Goal: Entertainment & Leisure: Browse casually

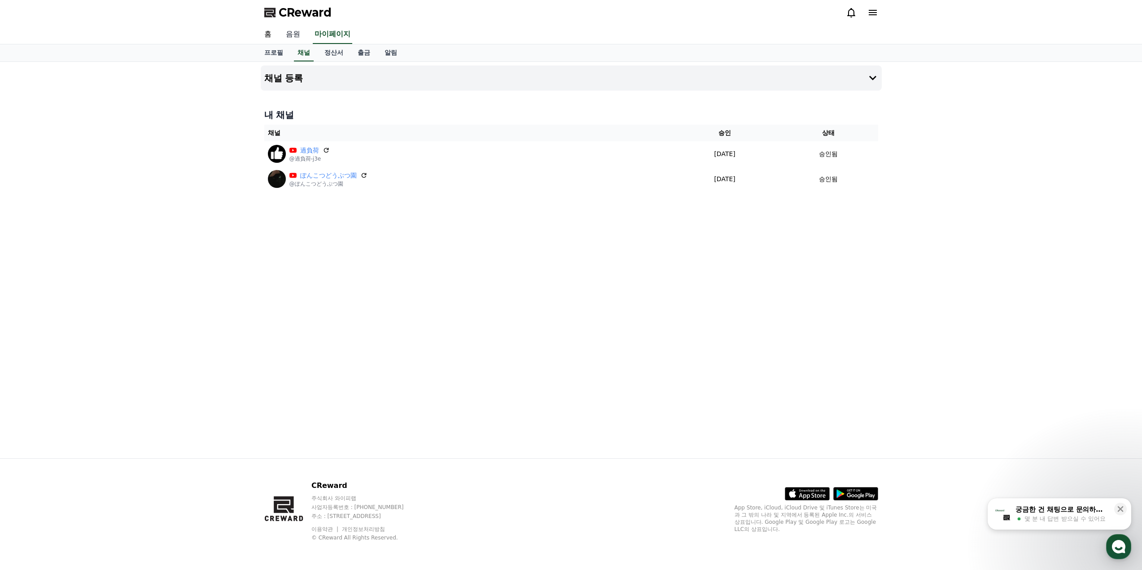
click at [296, 35] on link "음원" at bounding box center [293, 34] width 29 height 19
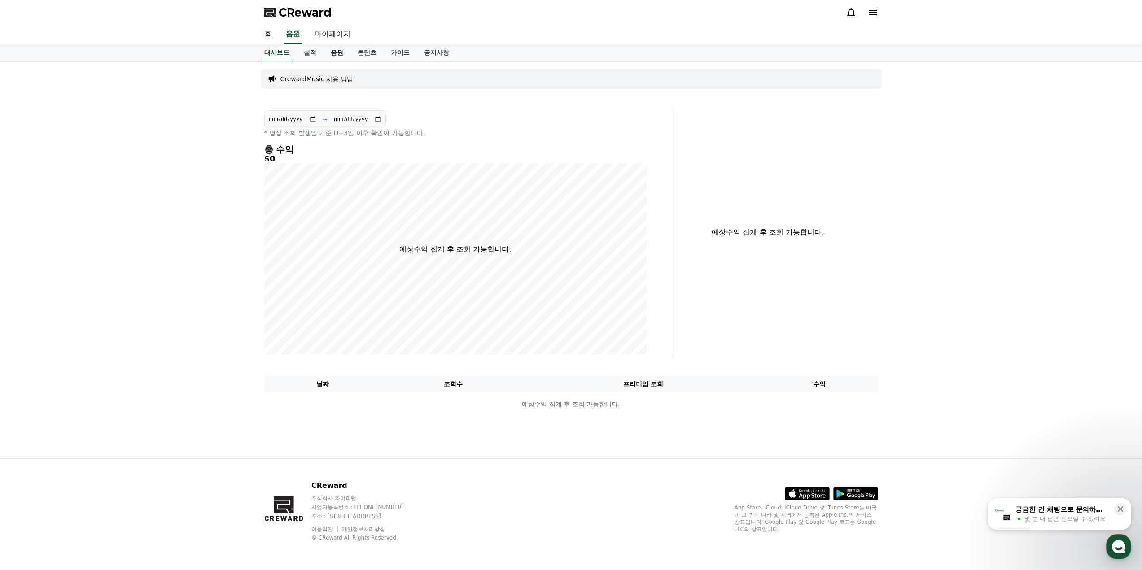
click at [329, 54] on link "음원" at bounding box center [337, 52] width 27 height 17
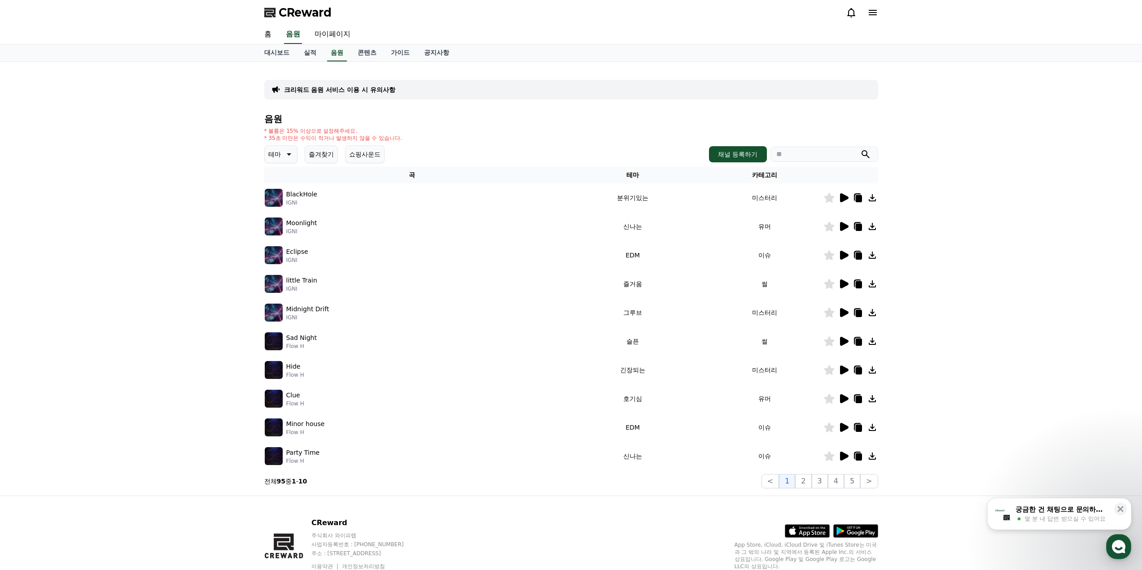
click at [272, 194] on img at bounding box center [274, 198] width 18 height 18
click at [846, 199] on icon at bounding box center [844, 197] width 9 height 9
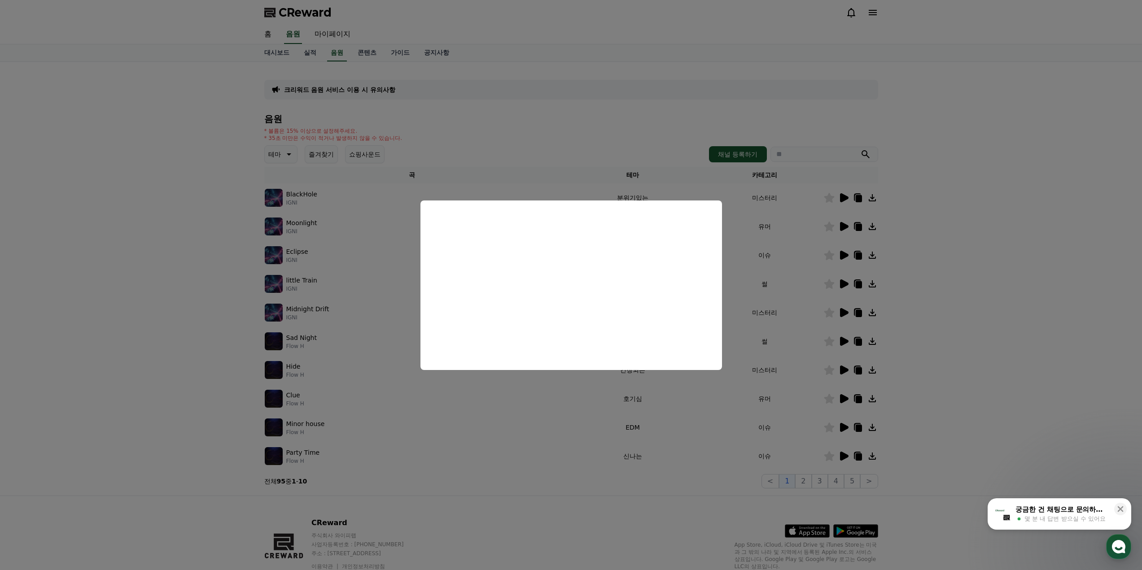
click at [323, 184] on button "close modal" at bounding box center [571, 285] width 1142 height 570
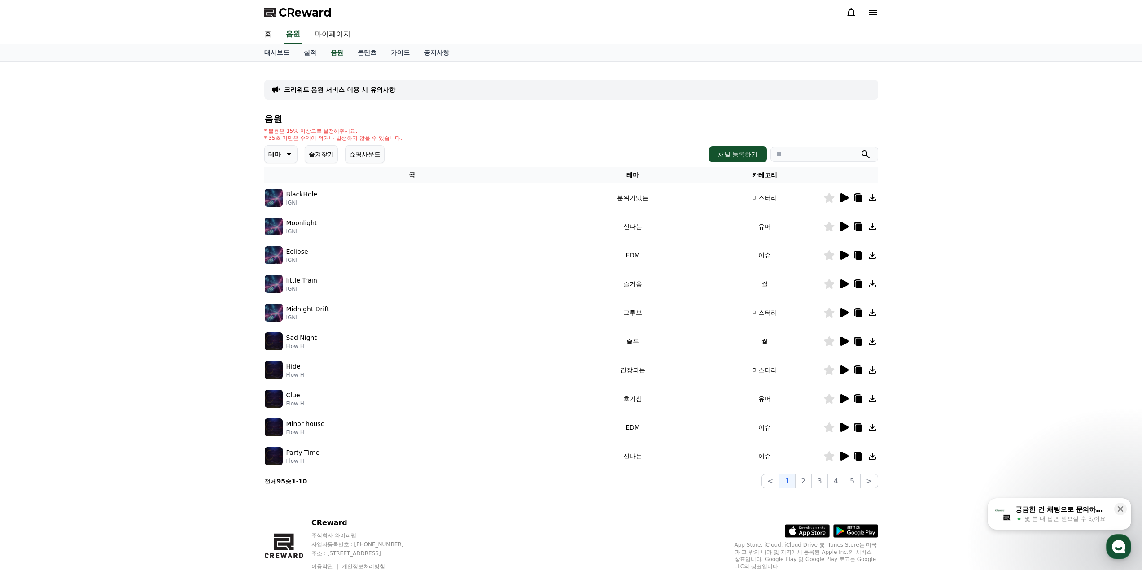
click at [286, 157] on icon at bounding box center [288, 154] width 11 height 11
click at [282, 249] on button "코믹한" at bounding box center [279, 252] width 26 height 20
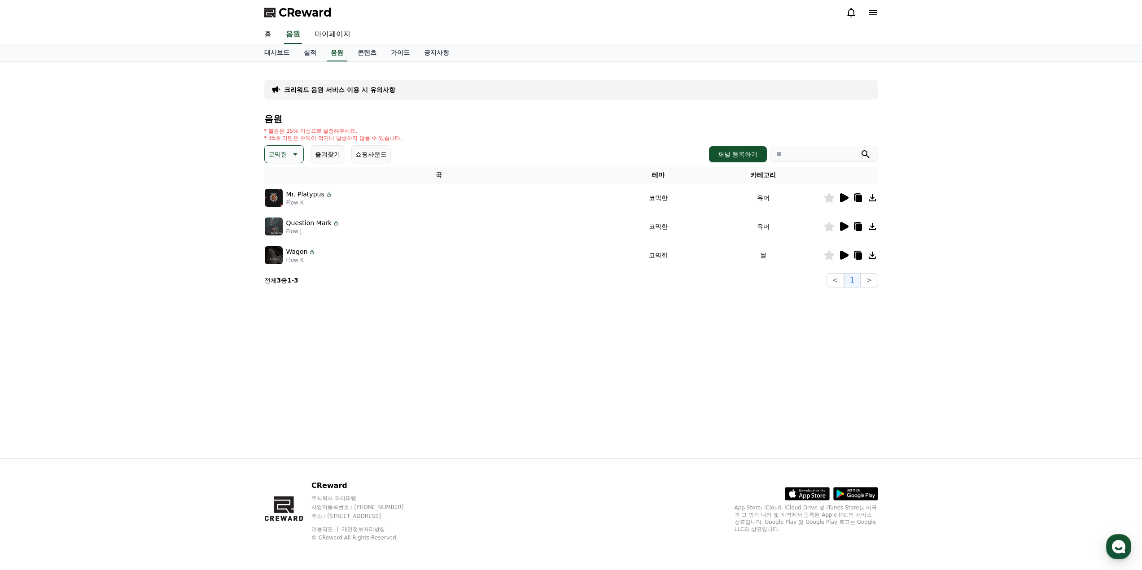
click at [840, 198] on icon at bounding box center [843, 198] width 11 height 11
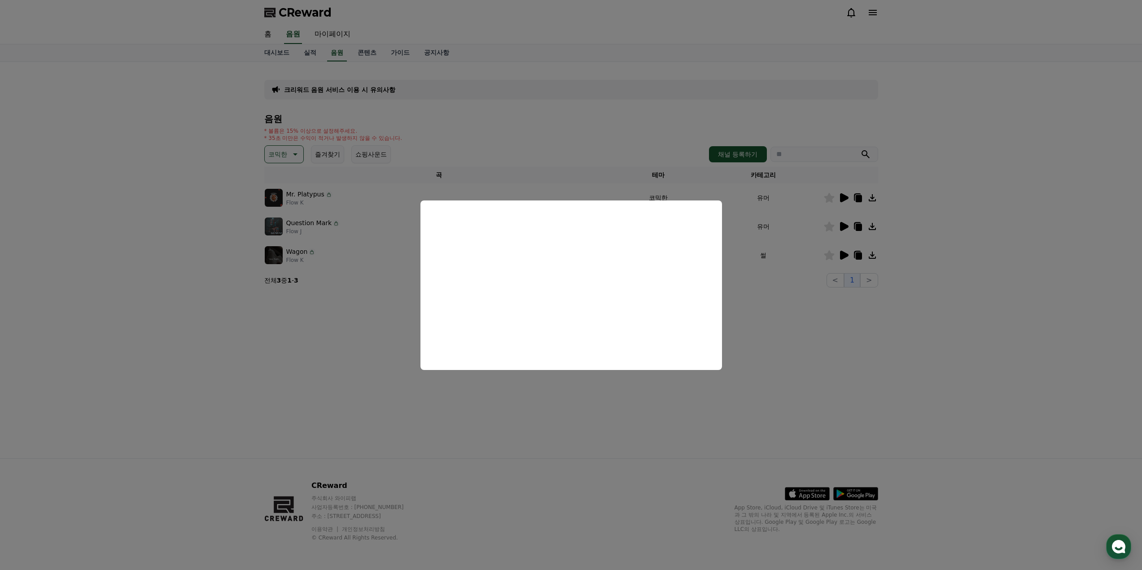
click at [807, 270] on button "close modal" at bounding box center [571, 285] width 1142 height 570
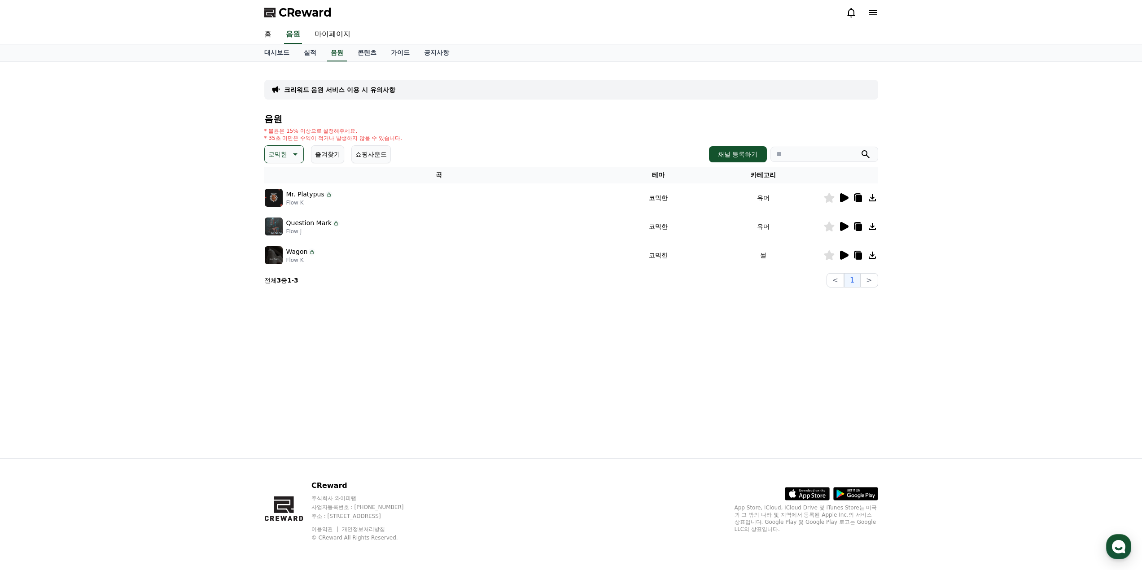
click at [847, 226] on icon at bounding box center [844, 226] width 9 height 9
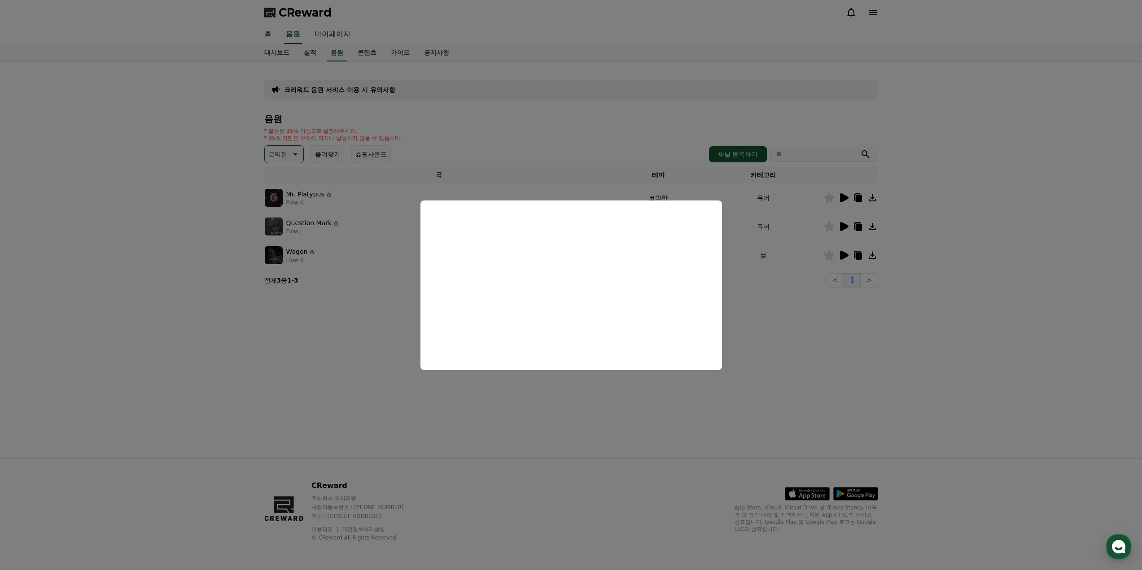
click at [824, 292] on button "close modal" at bounding box center [571, 285] width 1142 height 570
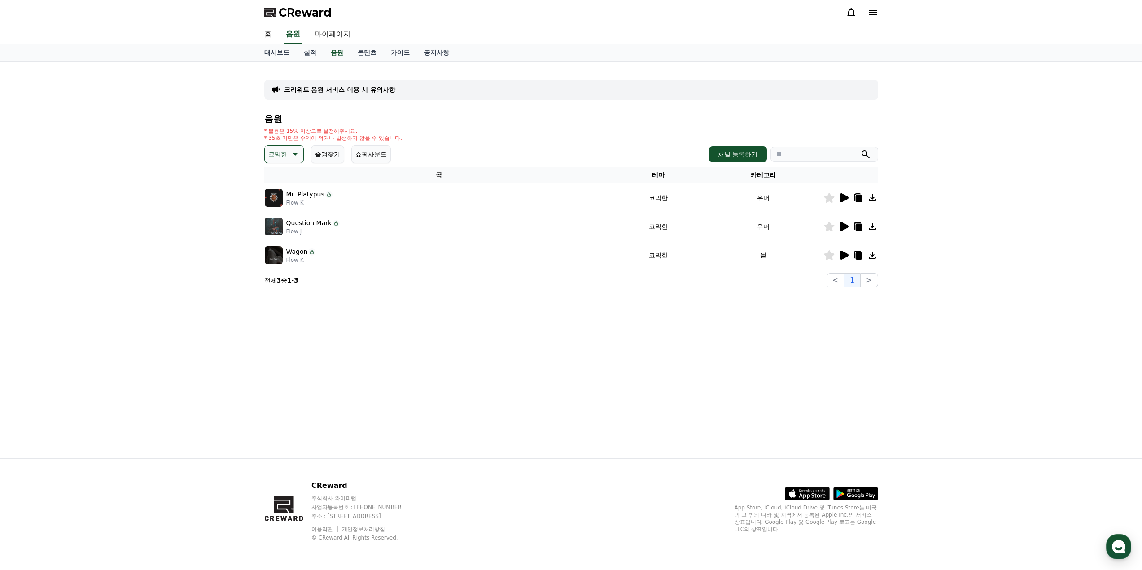
click at [844, 258] on icon at bounding box center [844, 255] width 9 height 9
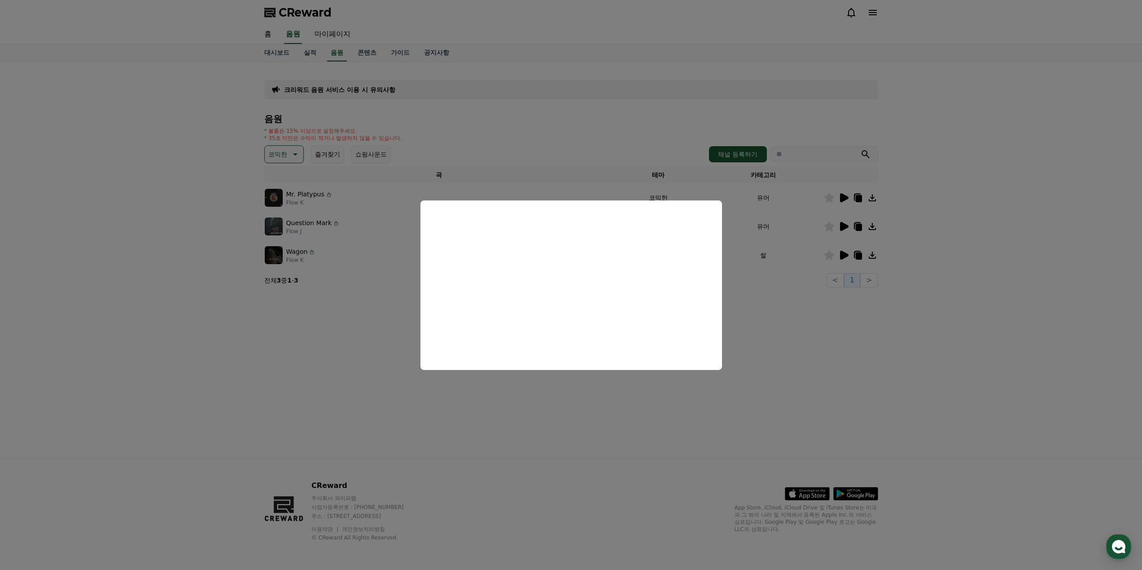
click at [798, 311] on button "close modal" at bounding box center [571, 285] width 1142 height 570
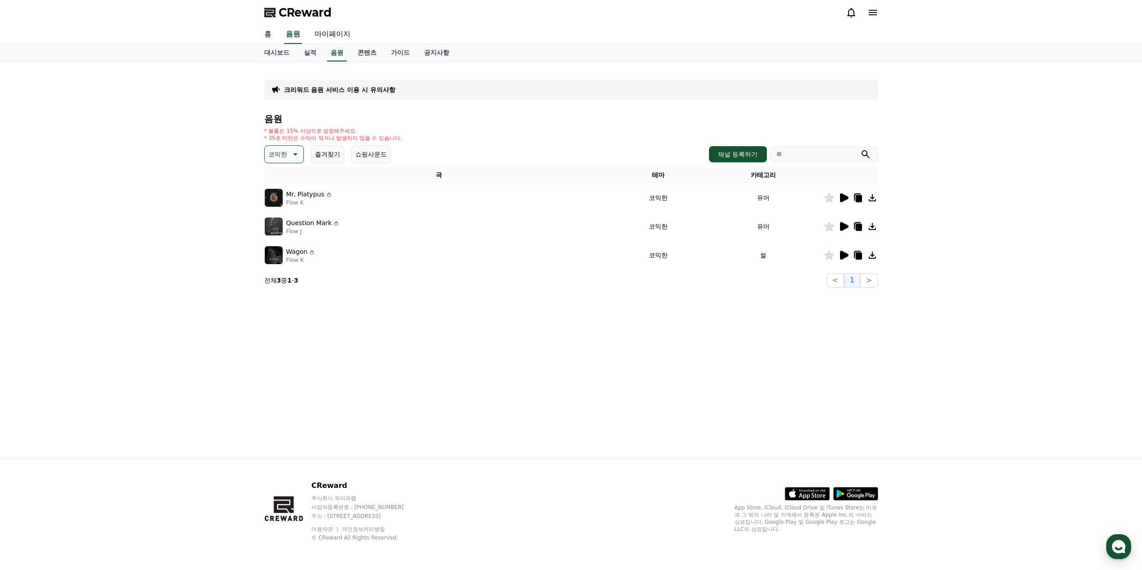
click at [294, 154] on icon at bounding box center [295, 154] width 4 height 2
click at [285, 184] on button "귀여운" at bounding box center [279, 182] width 26 height 20
click at [847, 200] on icon at bounding box center [843, 198] width 11 height 11
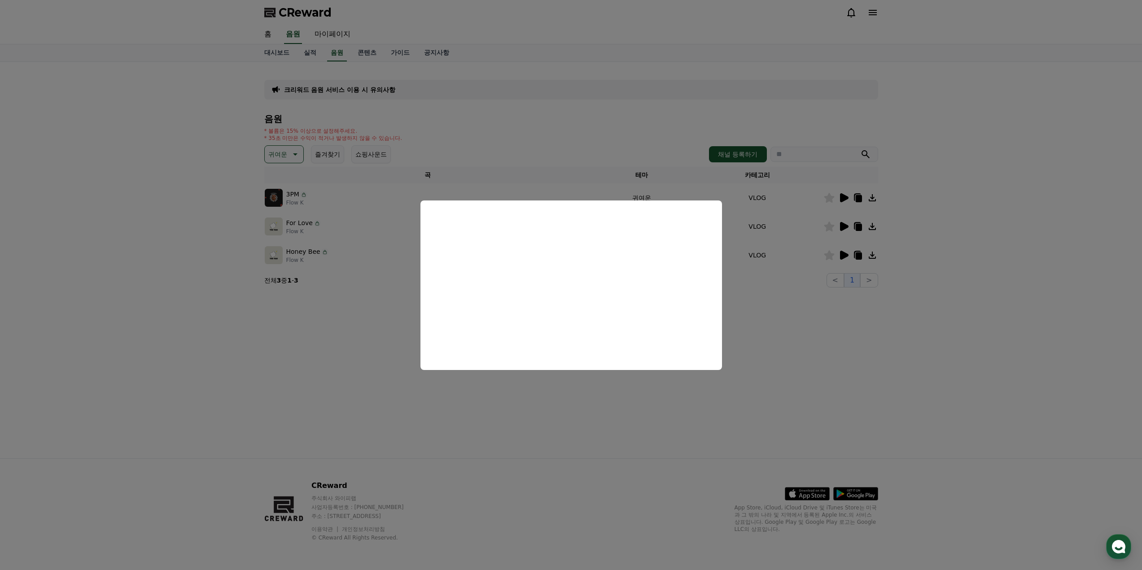
click at [875, 272] on button "close modal" at bounding box center [571, 285] width 1142 height 570
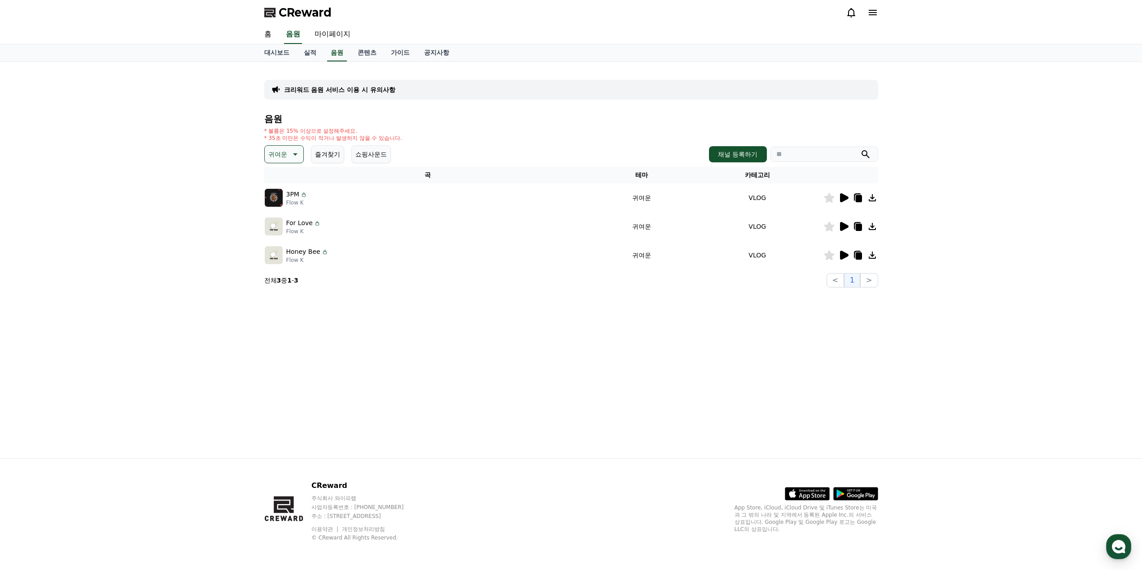
click at [846, 257] on icon at bounding box center [844, 255] width 9 height 9
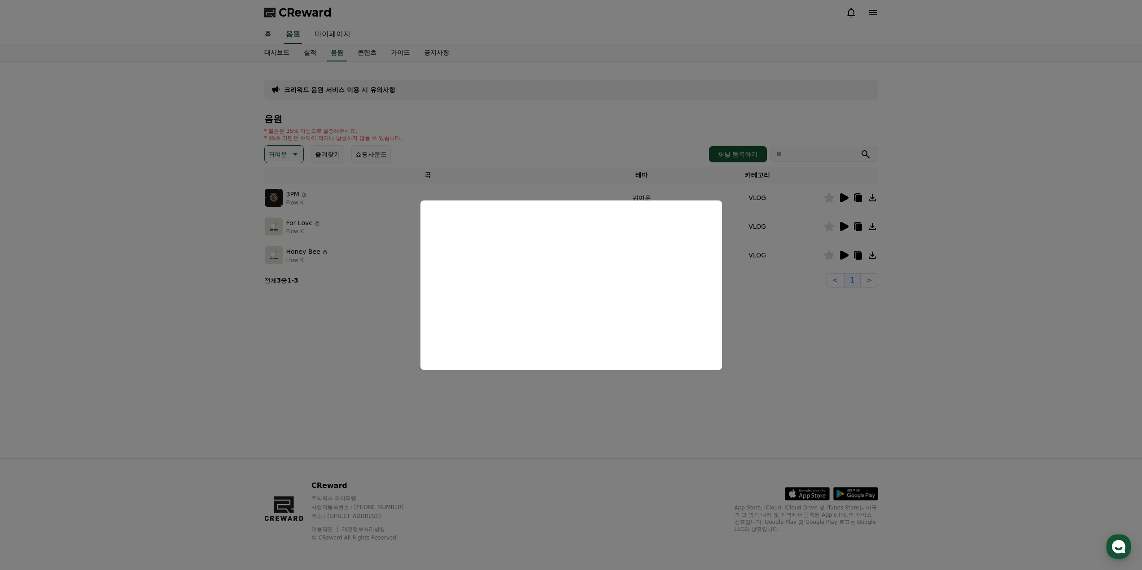
click at [804, 303] on button "close modal" at bounding box center [571, 285] width 1142 height 570
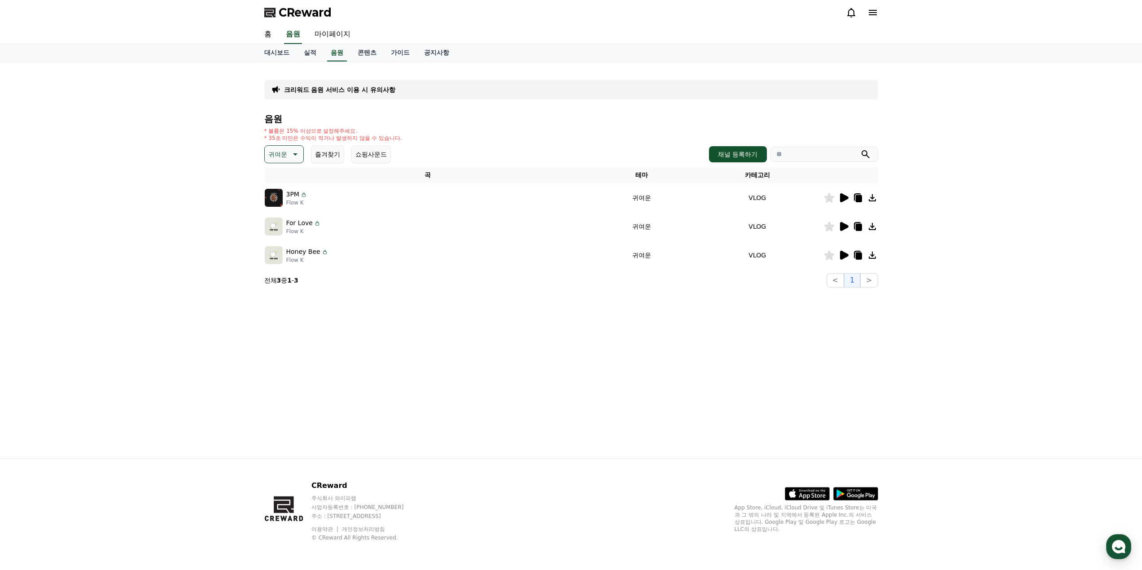
click at [294, 155] on icon at bounding box center [294, 154] width 11 height 11
click at [282, 184] on button "신나는" at bounding box center [279, 184] width 26 height 20
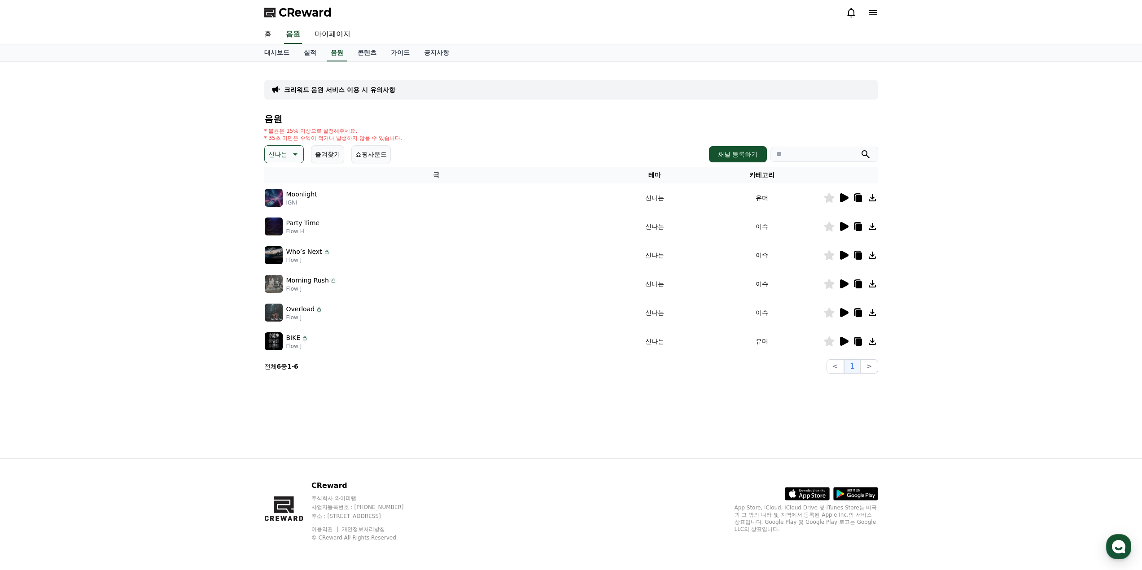
click at [843, 201] on icon at bounding box center [844, 197] width 9 height 9
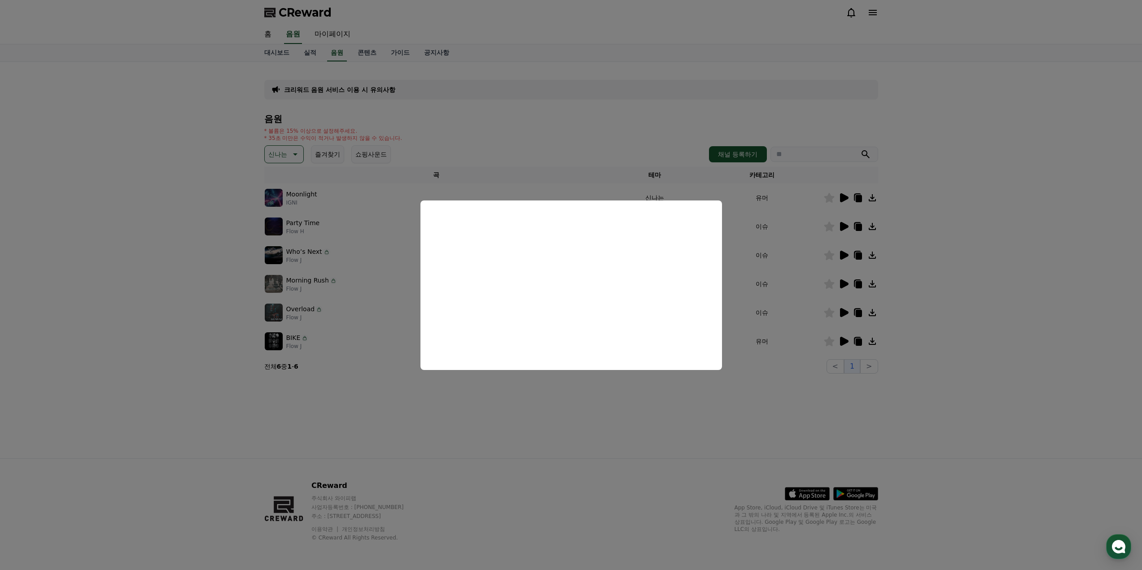
click at [797, 267] on button "close modal" at bounding box center [571, 285] width 1142 height 570
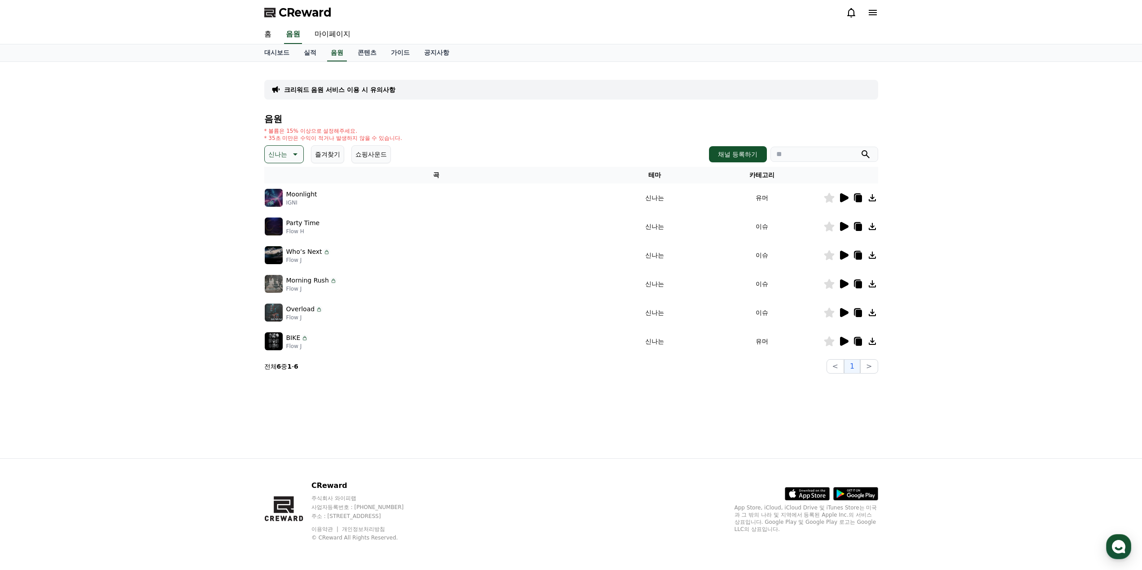
click at [847, 227] on icon at bounding box center [844, 226] width 9 height 9
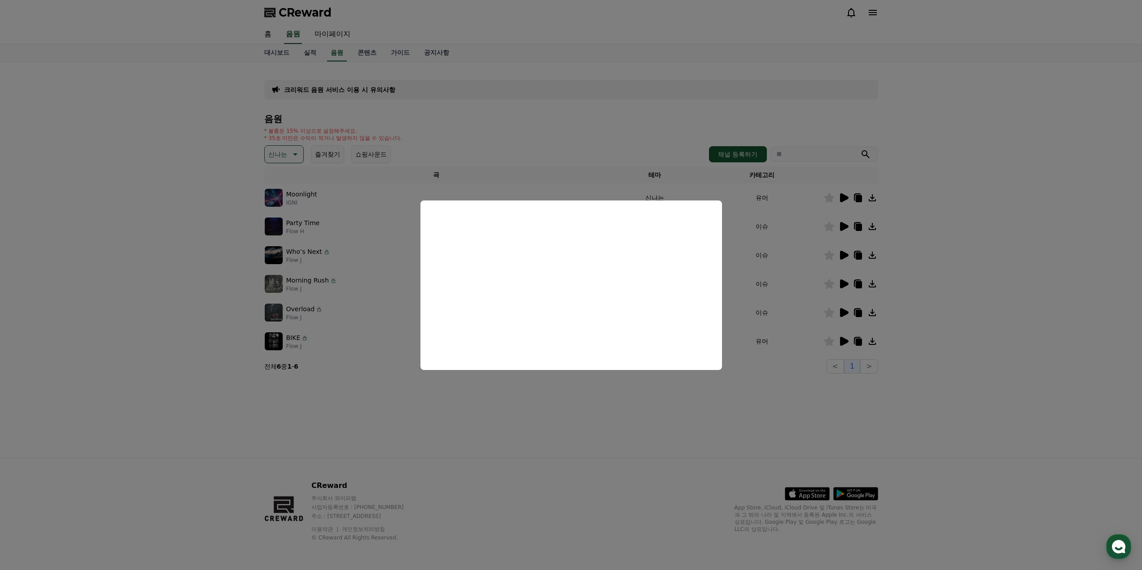
click at [841, 319] on button "close modal" at bounding box center [571, 285] width 1142 height 570
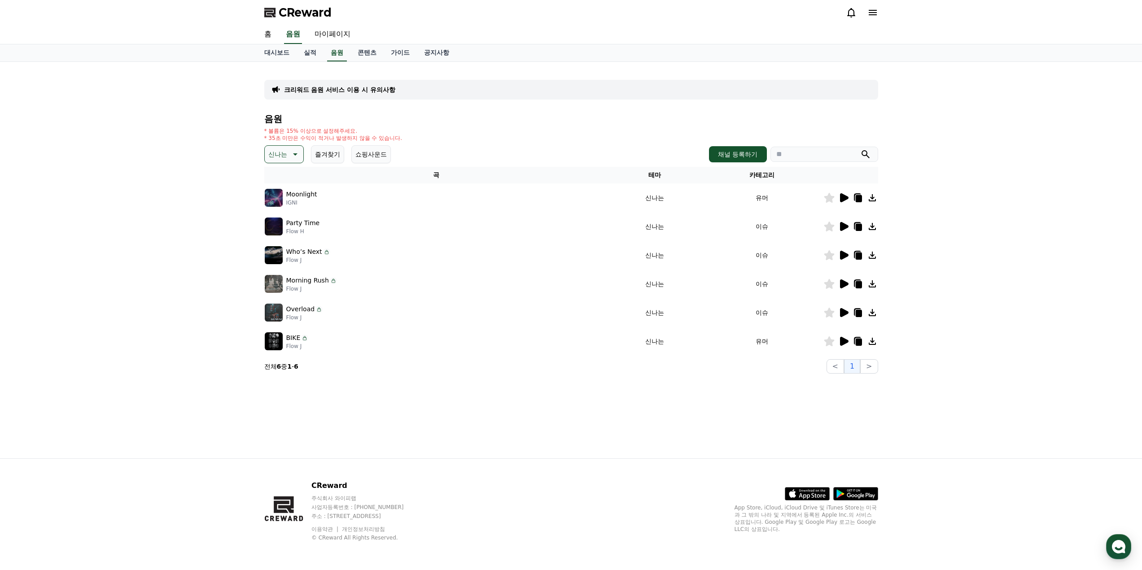
click at [848, 343] on icon at bounding box center [843, 341] width 11 height 11
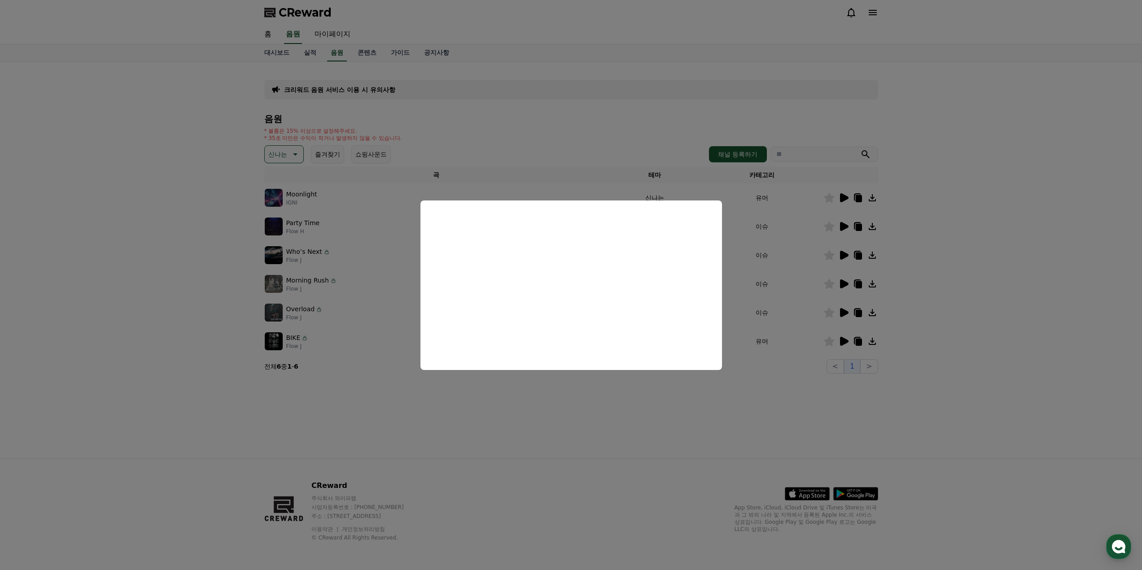
click at [851, 315] on button "close modal" at bounding box center [571, 285] width 1142 height 570
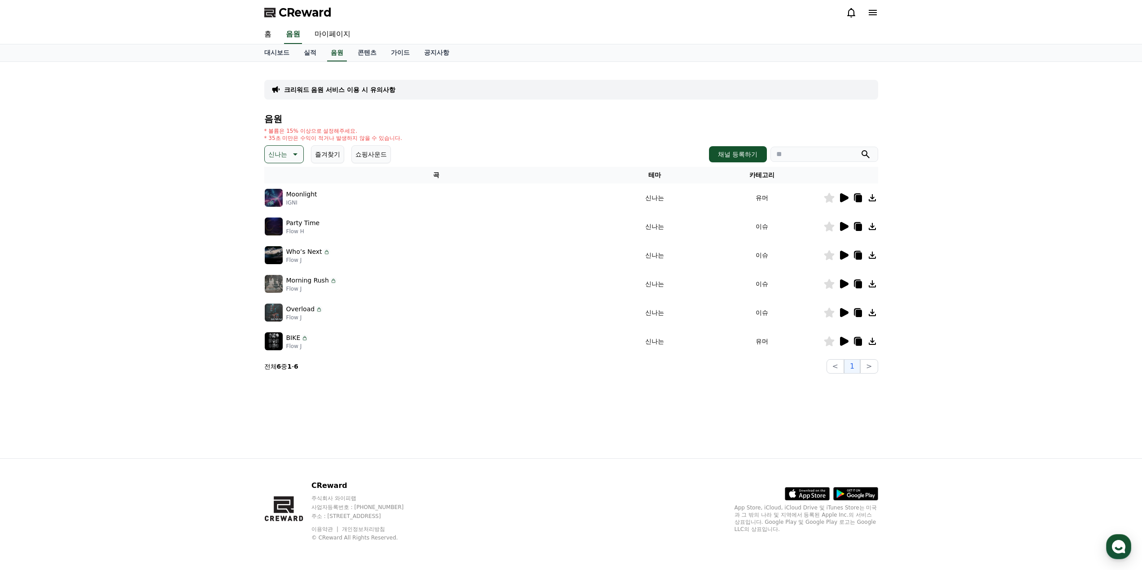
click at [842, 314] on icon at bounding box center [844, 312] width 9 height 9
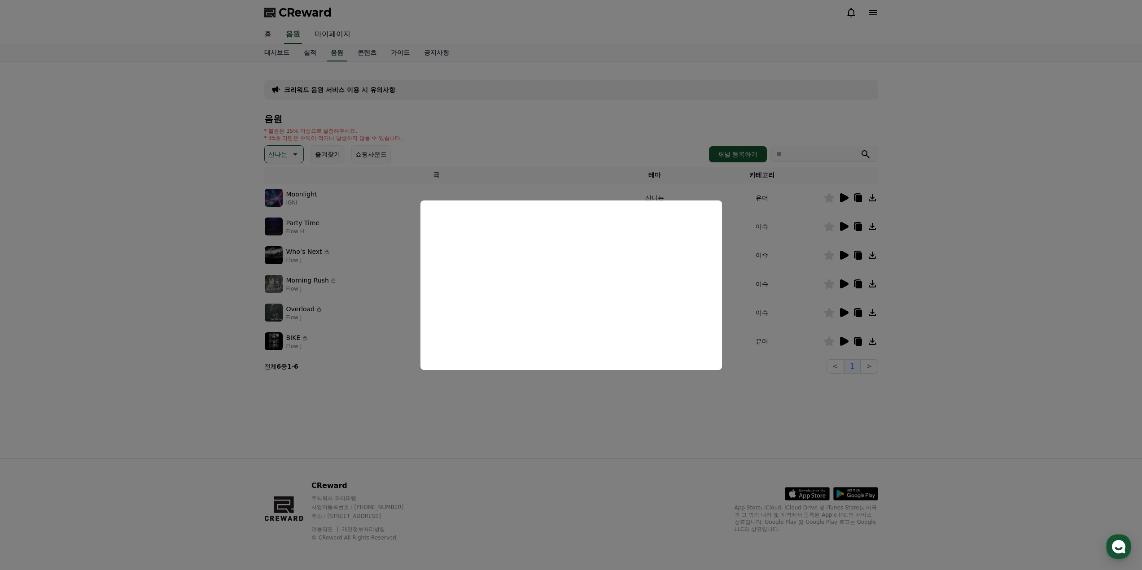
click at [784, 270] on button "close modal" at bounding box center [571, 285] width 1142 height 570
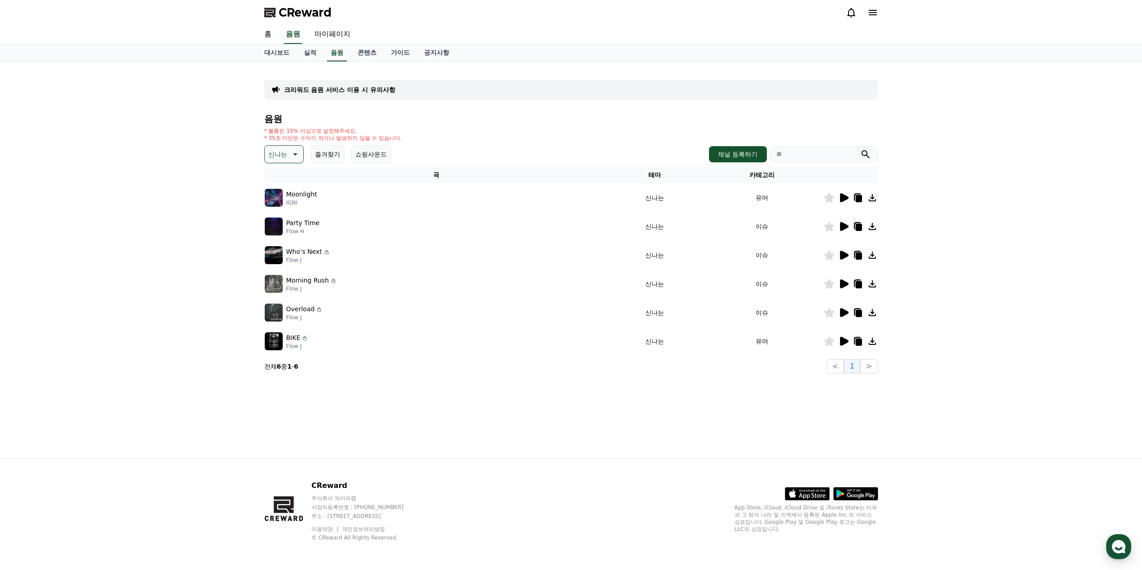
click at [292, 154] on icon at bounding box center [294, 154] width 11 height 11
click at [282, 203] on button "통통튀는" at bounding box center [282, 205] width 32 height 20
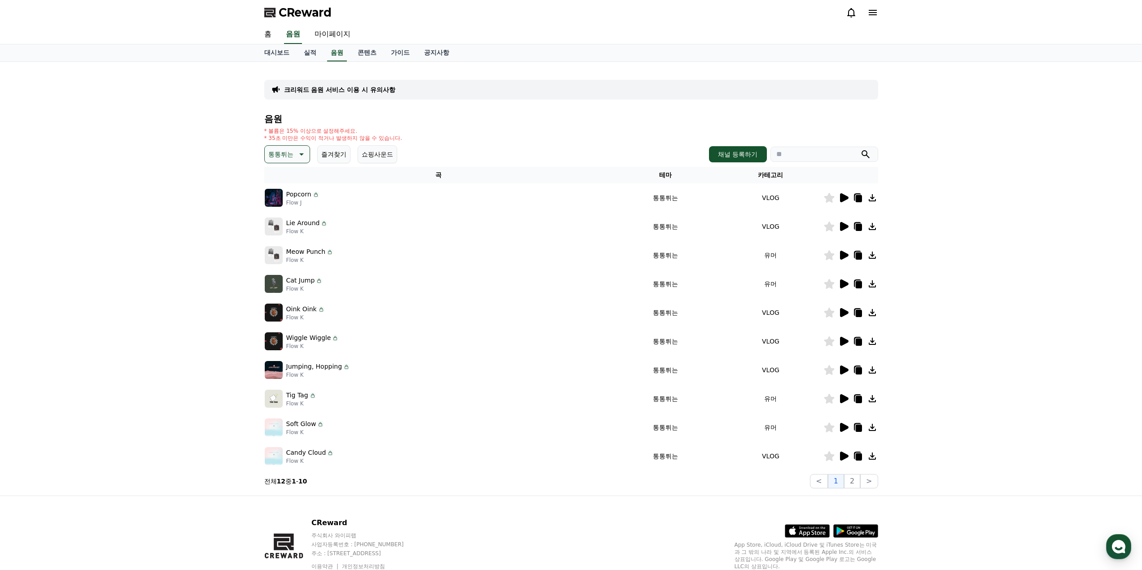
click at [843, 200] on icon at bounding box center [844, 197] width 9 height 9
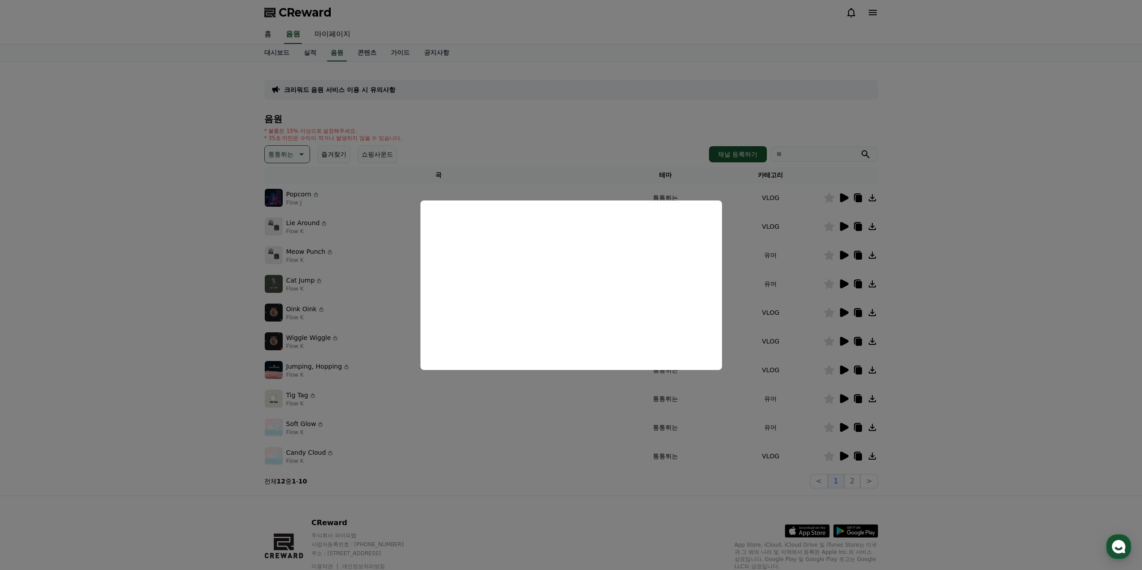
click at [841, 228] on button "close modal" at bounding box center [571, 285] width 1142 height 570
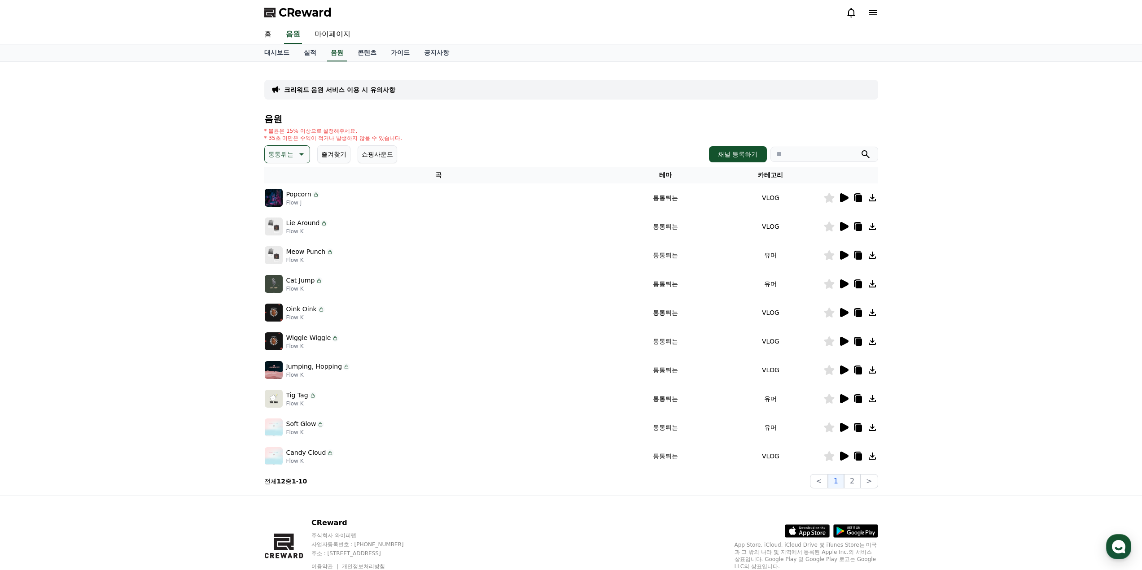
click at [846, 253] on icon at bounding box center [843, 255] width 11 height 11
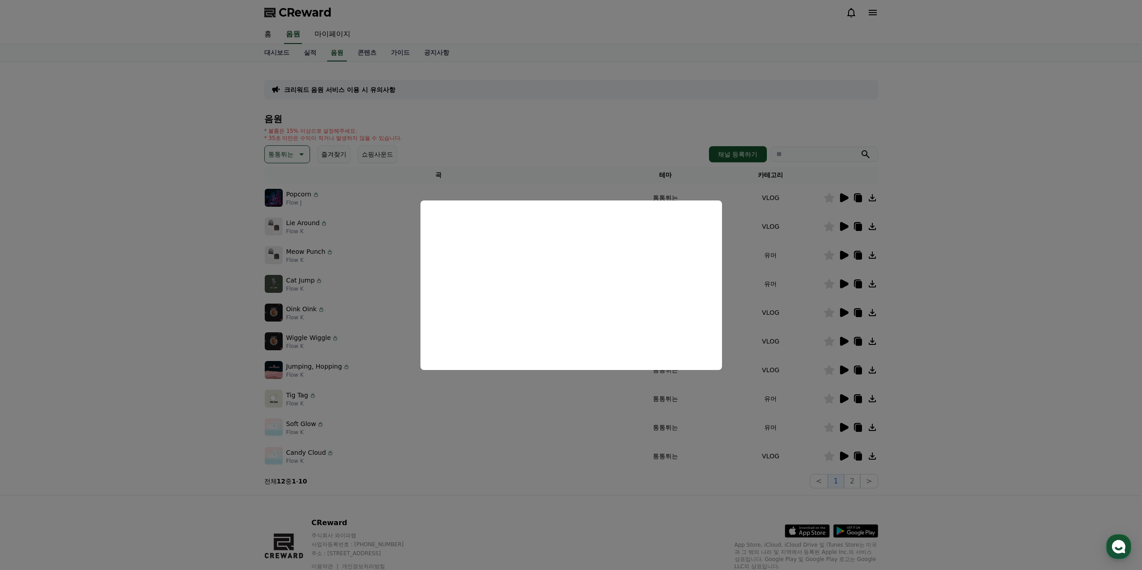
click at [931, 319] on button "close modal" at bounding box center [571, 285] width 1142 height 570
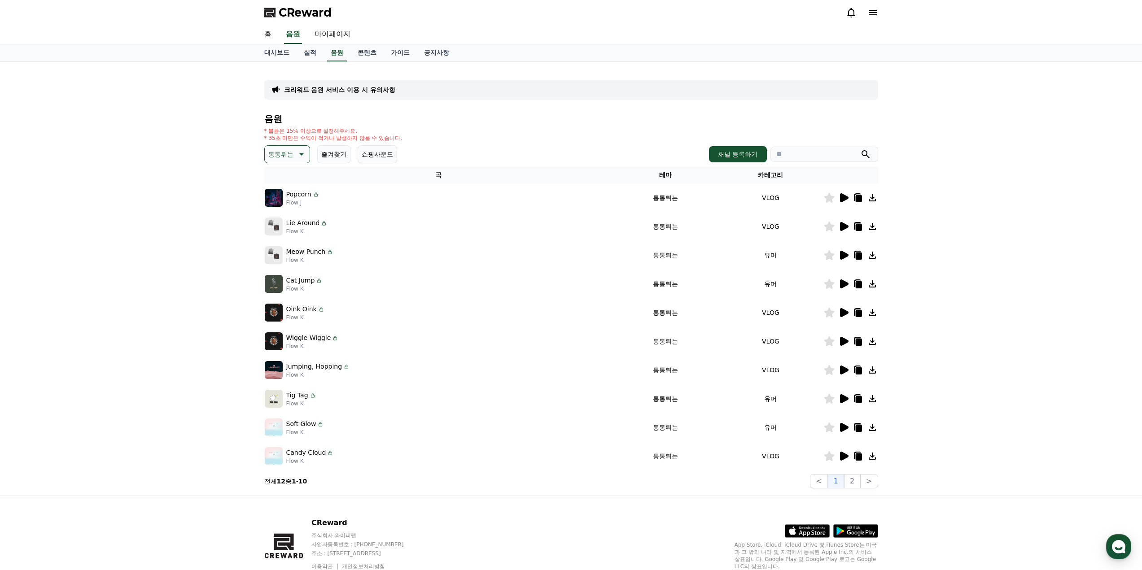
click at [843, 427] on icon at bounding box center [844, 427] width 9 height 9
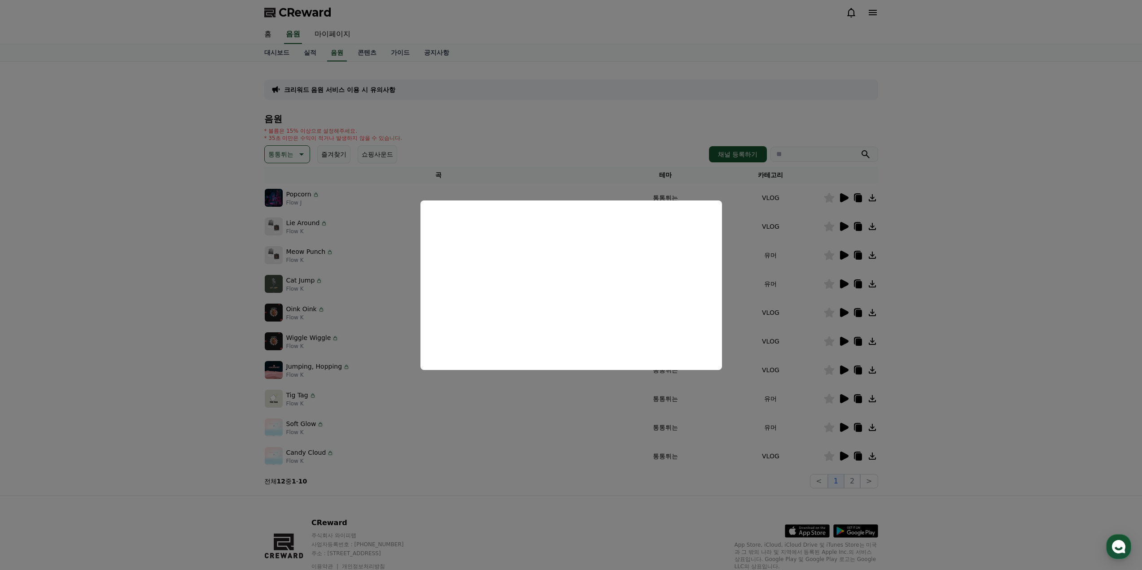
click at [412, 441] on button "close modal" at bounding box center [571, 285] width 1142 height 570
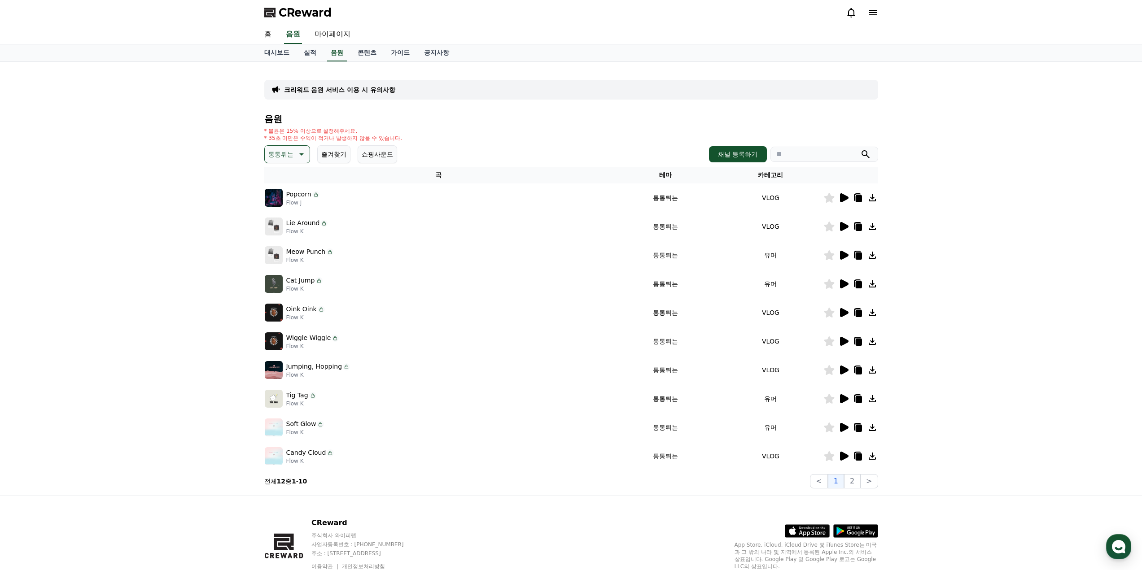
click at [843, 400] on icon at bounding box center [844, 399] width 9 height 9
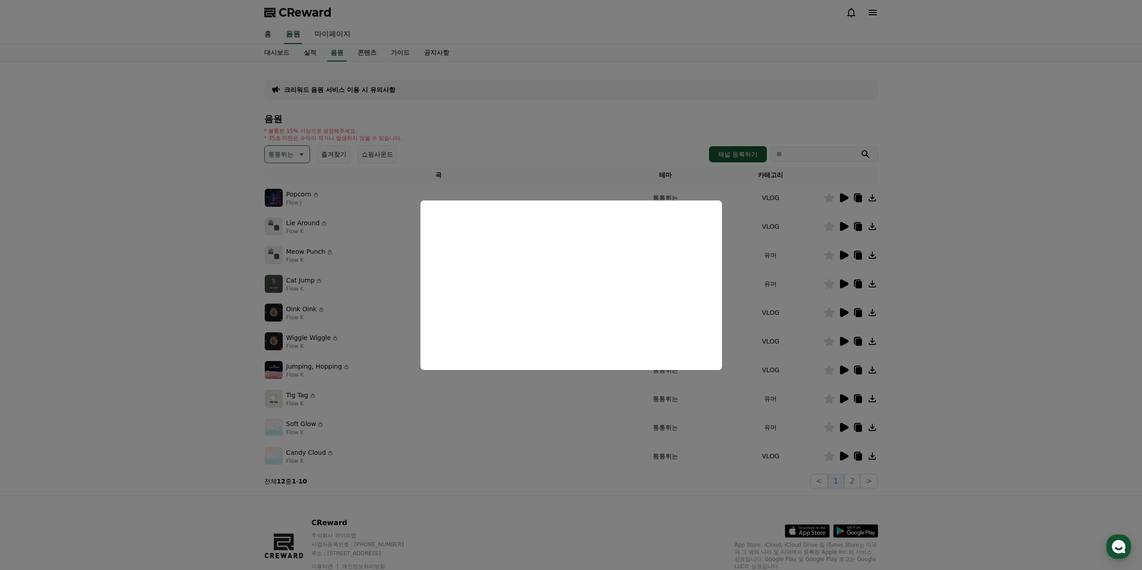
click at [649, 446] on button "close modal" at bounding box center [571, 285] width 1142 height 570
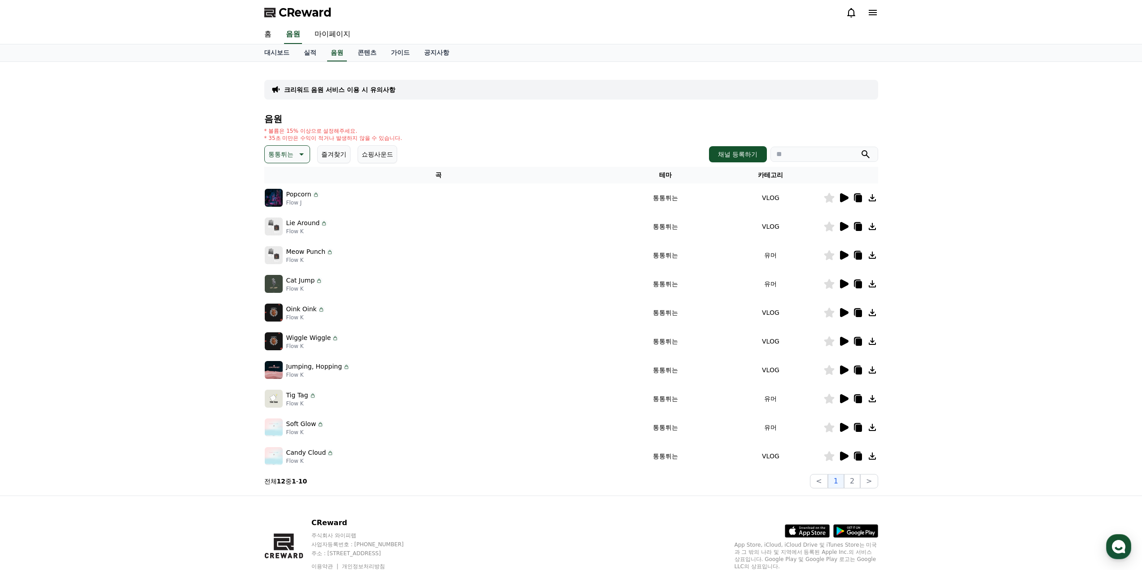
click at [849, 345] on icon at bounding box center [843, 341] width 11 height 11
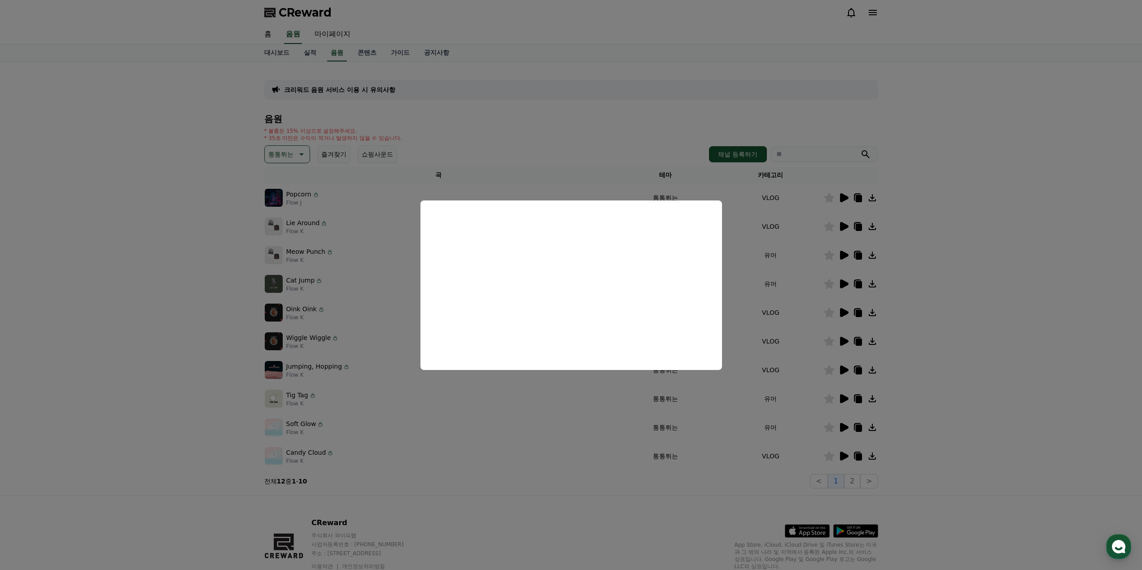
click at [558, 433] on button "close modal" at bounding box center [571, 285] width 1142 height 570
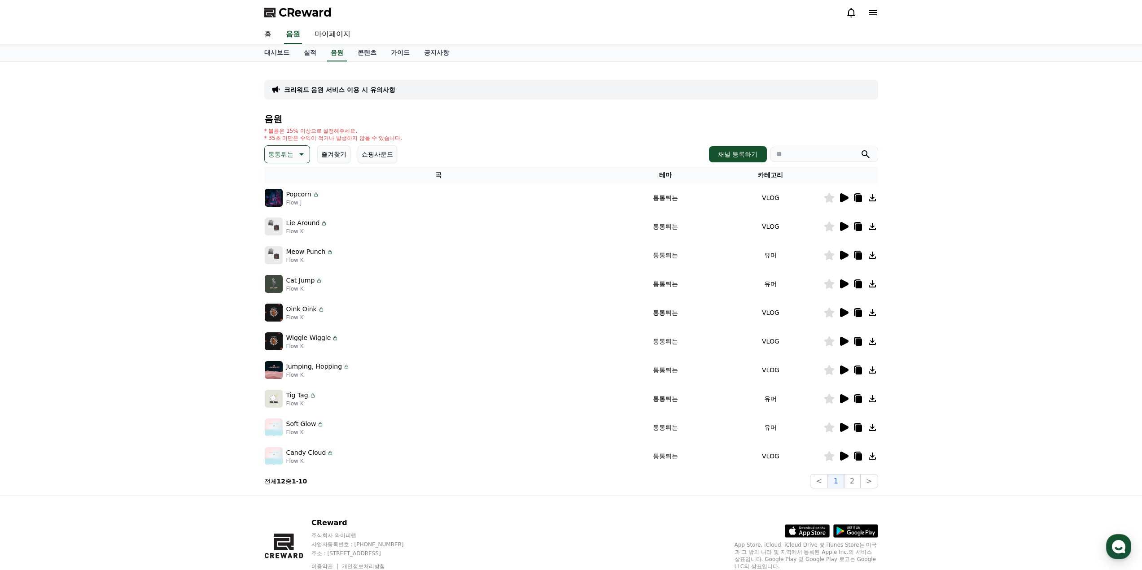
click at [847, 375] on icon at bounding box center [843, 370] width 11 height 11
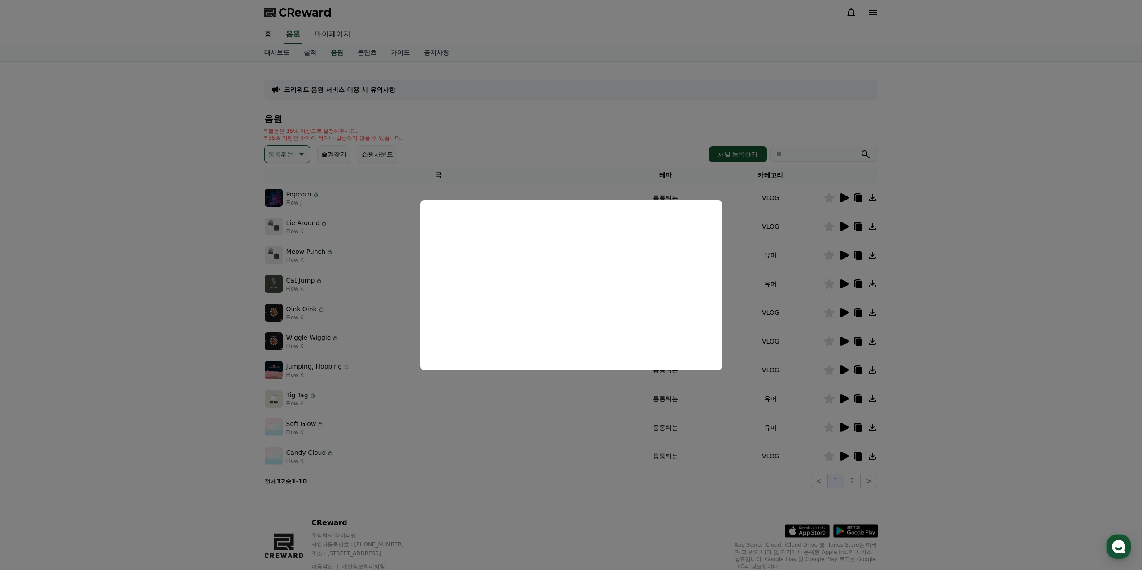
click at [831, 294] on button "close modal" at bounding box center [571, 285] width 1142 height 570
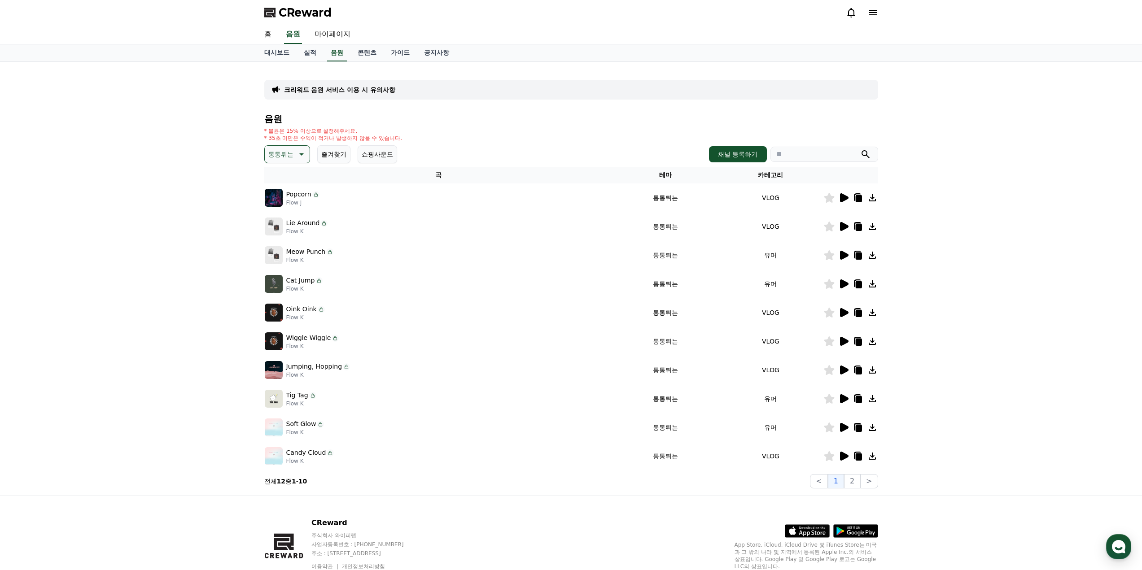
click at [843, 281] on icon at bounding box center [844, 284] width 9 height 9
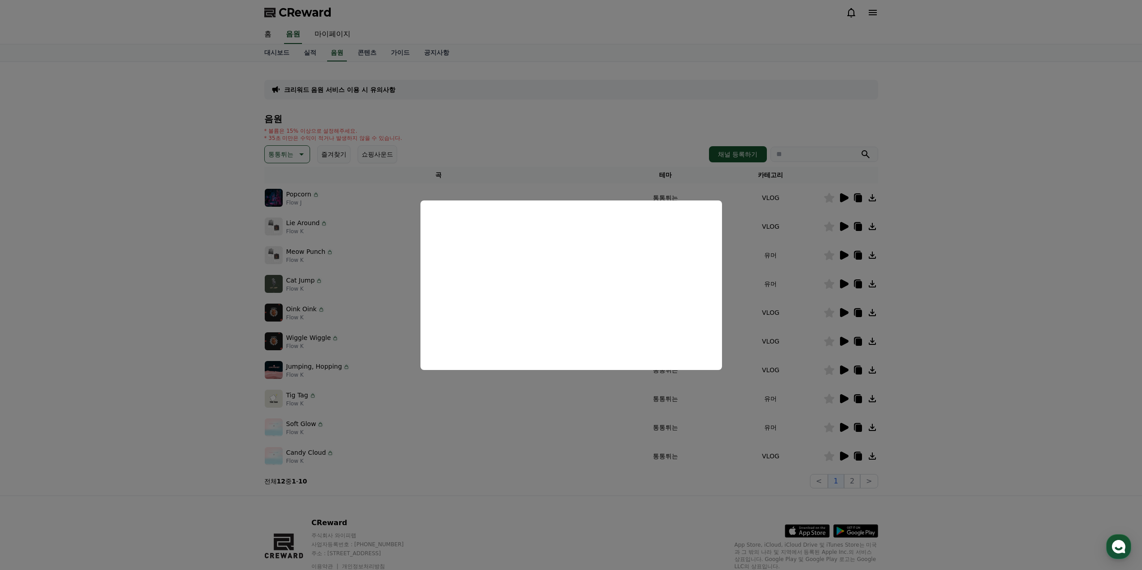
click at [802, 353] on button "close modal" at bounding box center [571, 285] width 1142 height 570
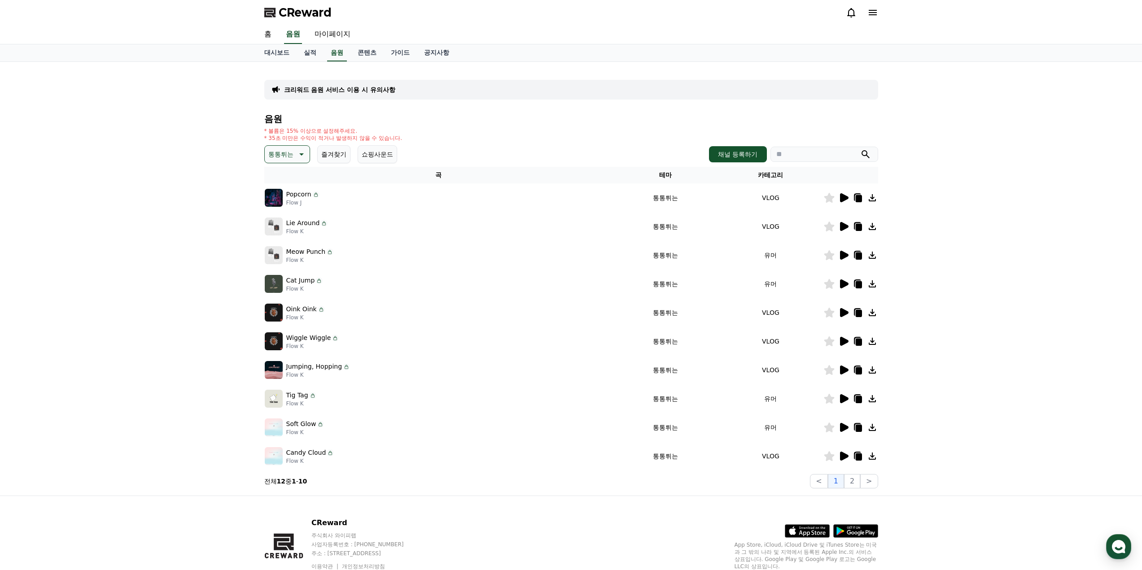
click at [842, 254] on icon at bounding box center [844, 255] width 9 height 9
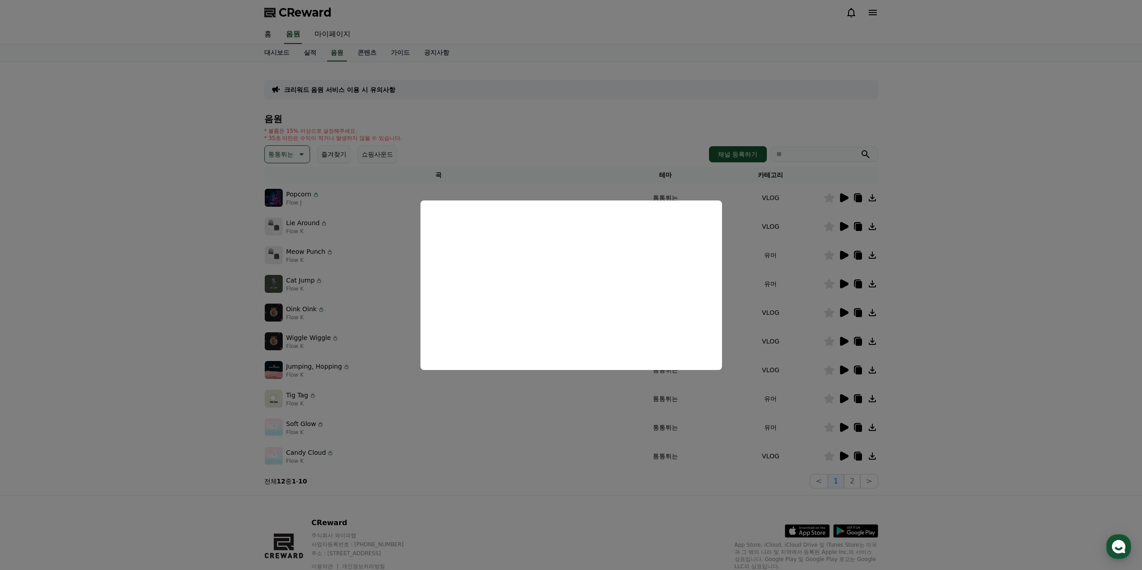
click at [342, 175] on button "close modal" at bounding box center [571, 285] width 1142 height 570
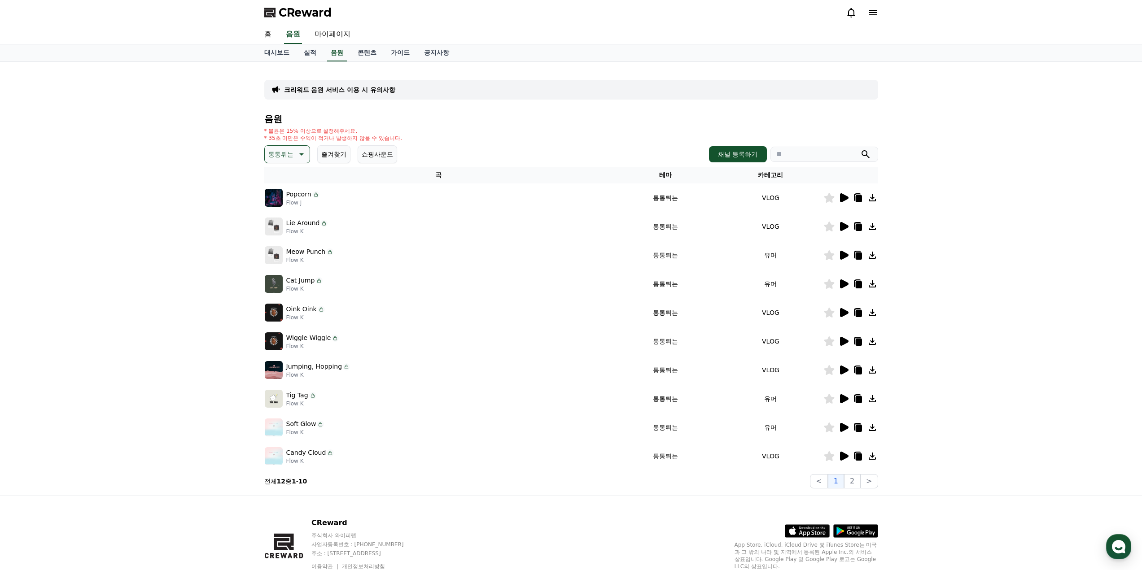
click at [295, 154] on icon at bounding box center [300, 154] width 11 height 11
click at [283, 210] on button "환상적인" at bounding box center [282, 202] width 32 height 20
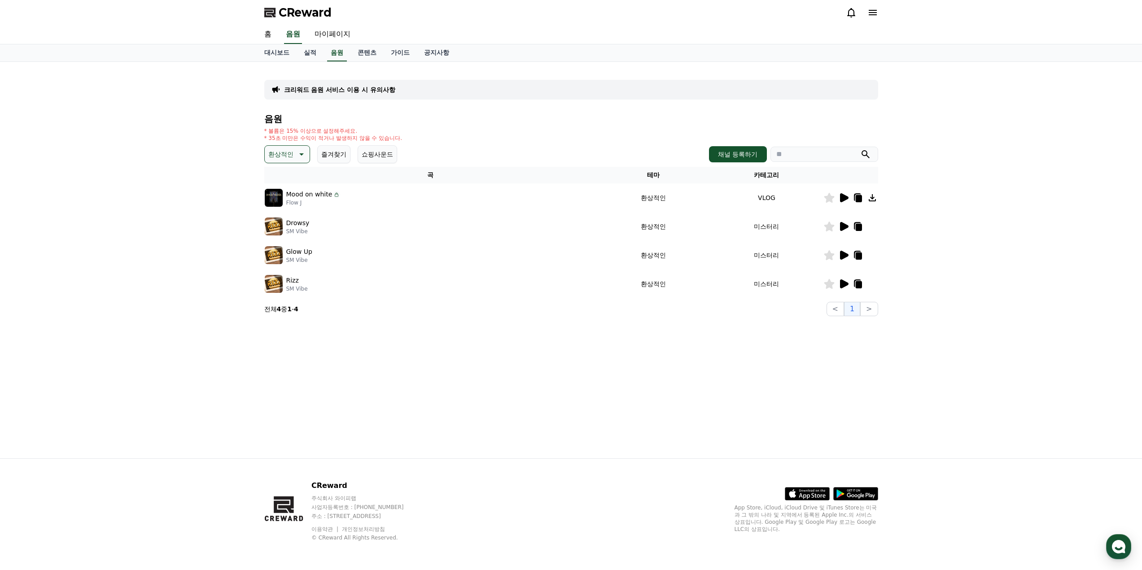
click at [841, 195] on icon at bounding box center [844, 197] width 9 height 9
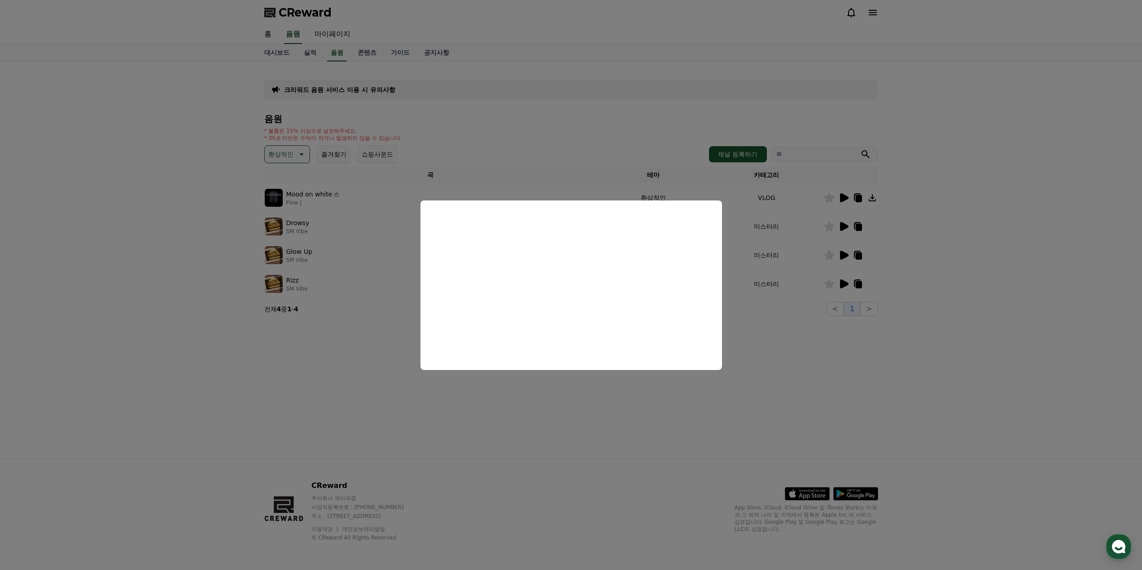
click at [303, 160] on button "close modal" at bounding box center [571, 285] width 1142 height 570
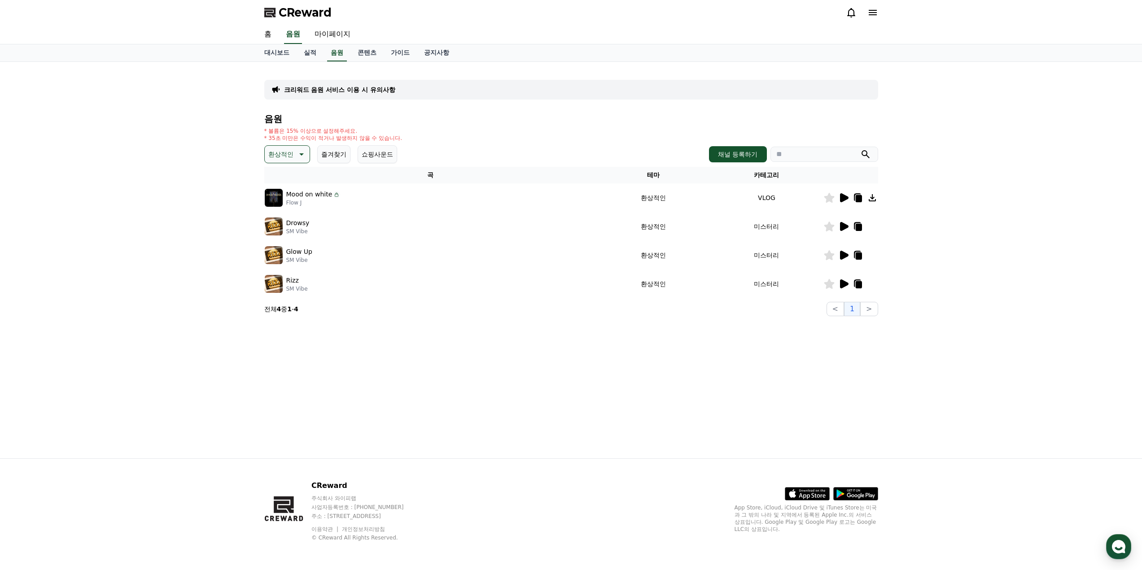
click at [298, 158] on icon at bounding box center [300, 154] width 11 height 11
click at [368, 268] on td "Glow Up SM Vibe" at bounding box center [430, 255] width 333 height 29
click at [840, 285] on icon at bounding box center [843, 284] width 11 height 11
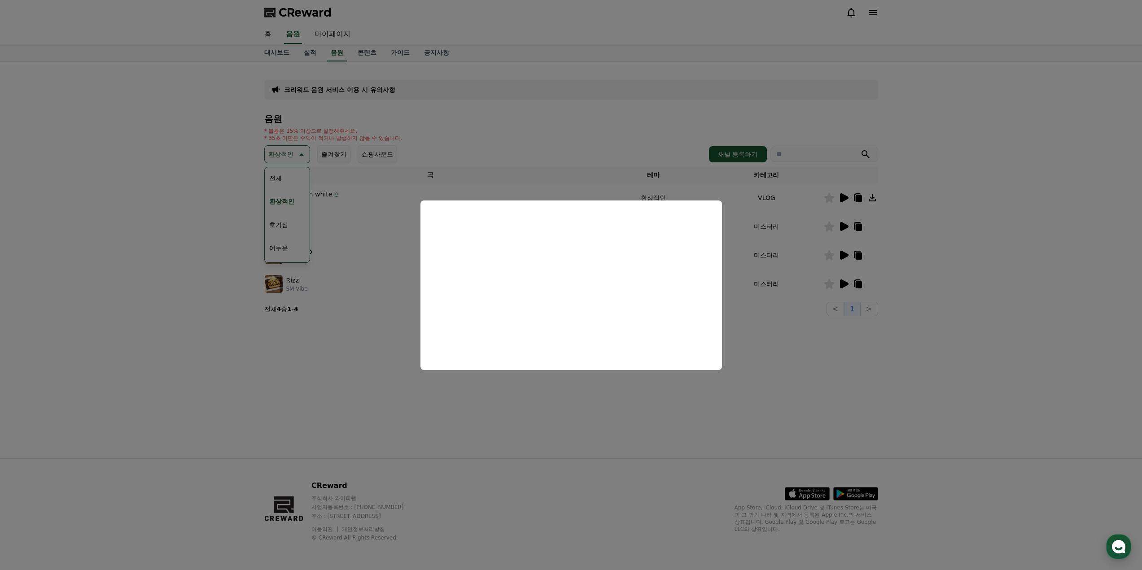
click at [356, 169] on button "close modal" at bounding box center [571, 285] width 1142 height 570
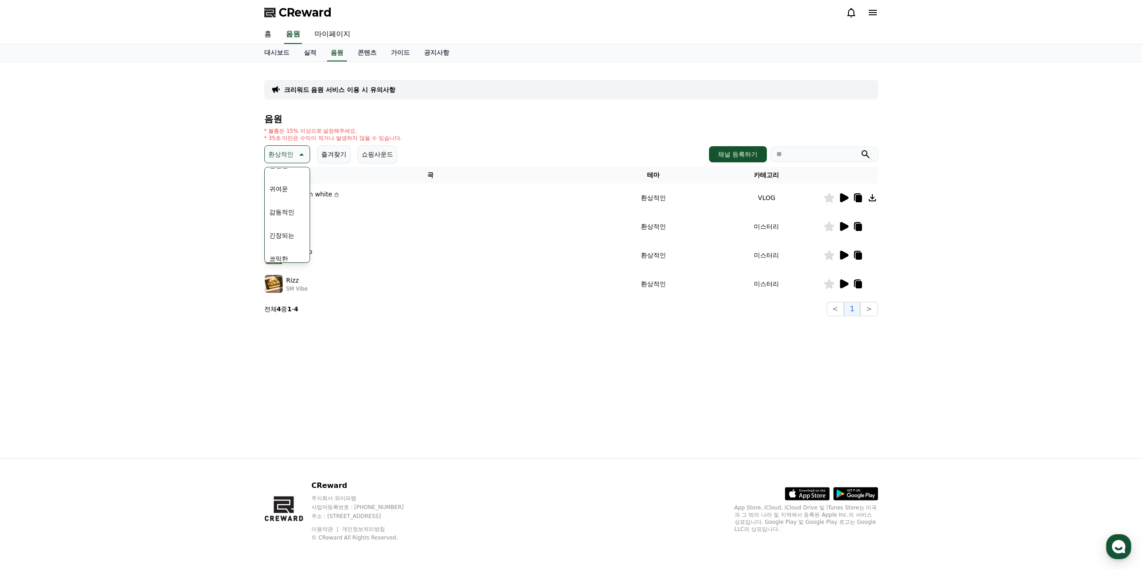
scroll to position [370, 0]
click at [290, 210] on button "감동적인" at bounding box center [282, 205] width 32 height 20
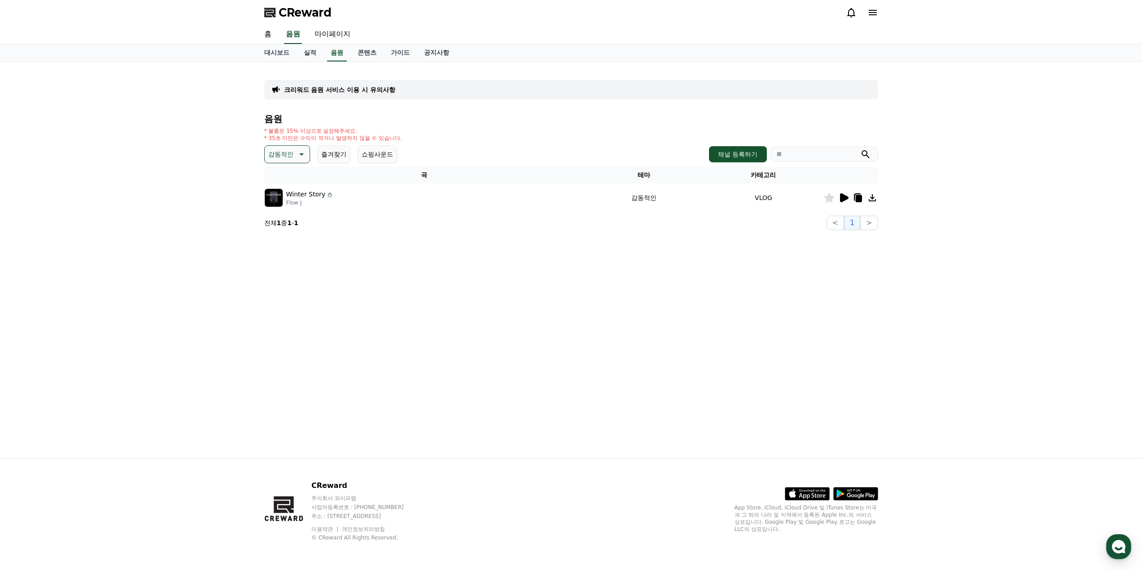
click at [841, 205] on td at bounding box center [851, 198] width 55 height 29
click at [841, 201] on icon at bounding box center [844, 197] width 9 height 9
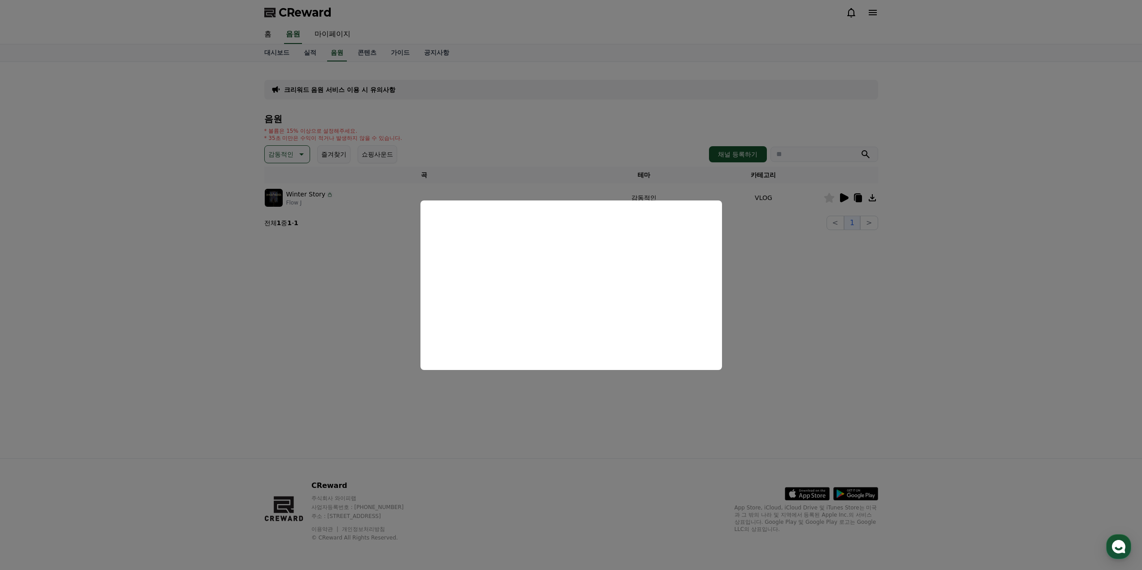
click at [282, 153] on button "close modal" at bounding box center [571, 285] width 1142 height 570
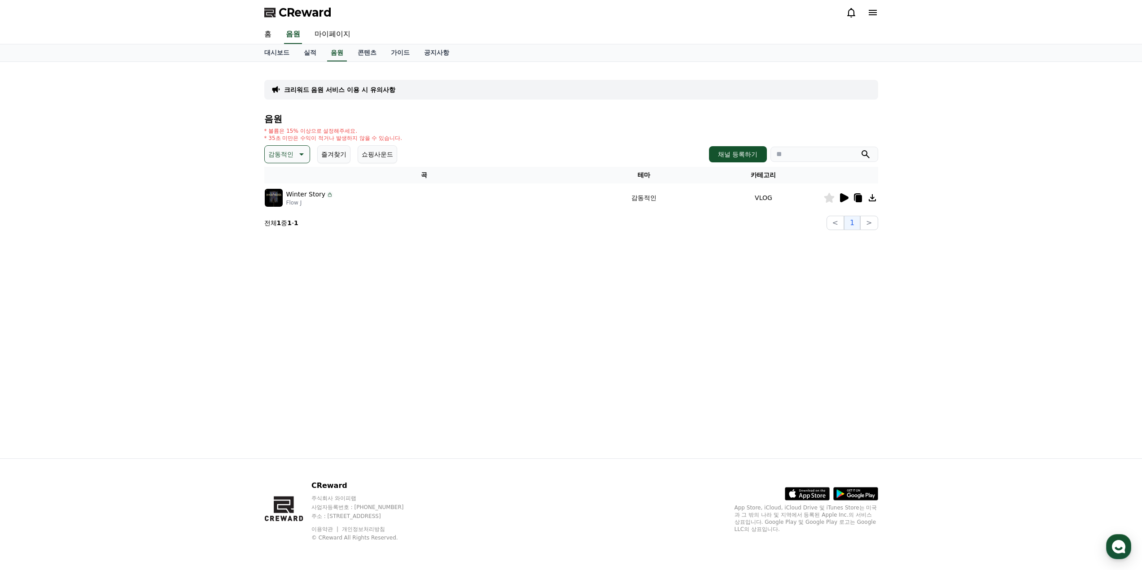
click at [281, 153] on p "감동적인" at bounding box center [280, 154] width 25 height 13
click at [289, 190] on button "귀여운" at bounding box center [279, 182] width 26 height 20
click at [842, 194] on icon at bounding box center [844, 197] width 9 height 9
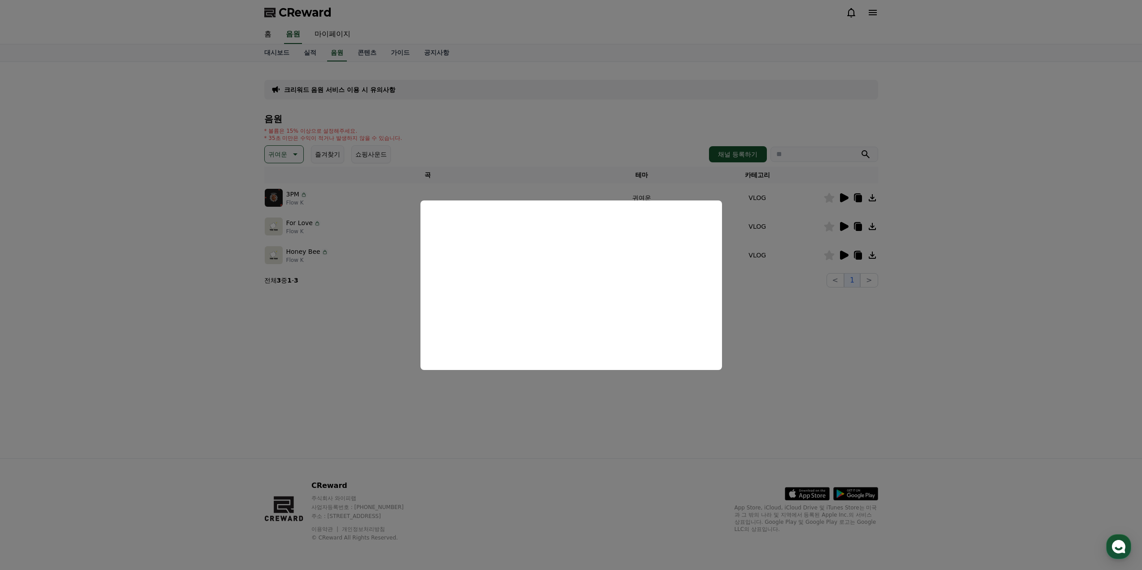
click at [350, 372] on button "close modal" at bounding box center [571, 285] width 1142 height 570
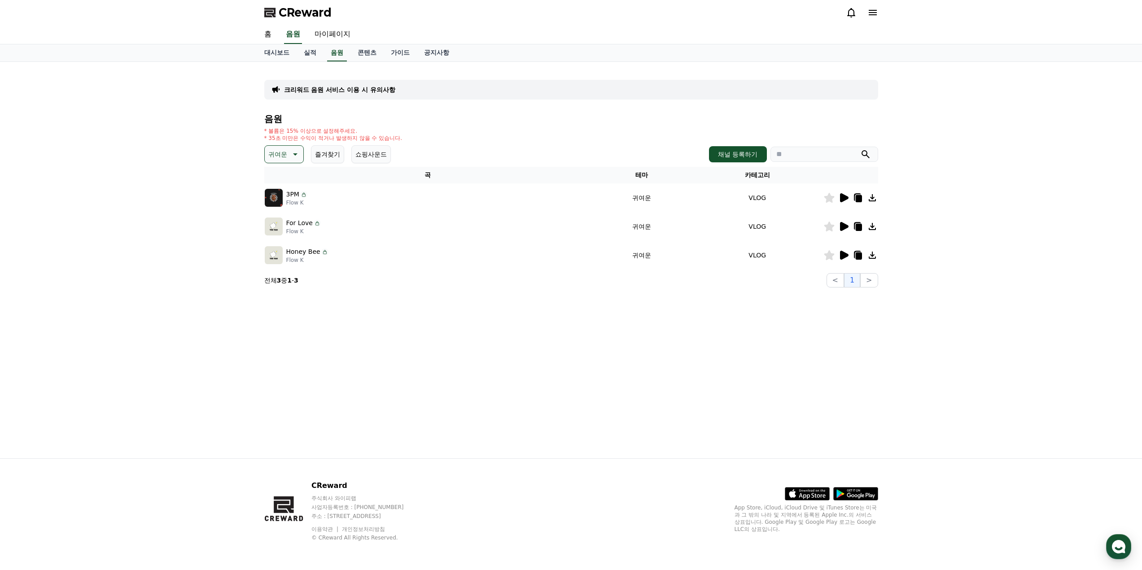
click at [297, 155] on icon at bounding box center [294, 154] width 11 height 11
click at [287, 208] on button "환상적인" at bounding box center [282, 202] width 32 height 20
click at [297, 150] on icon at bounding box center [300, 154] width 11 height 11
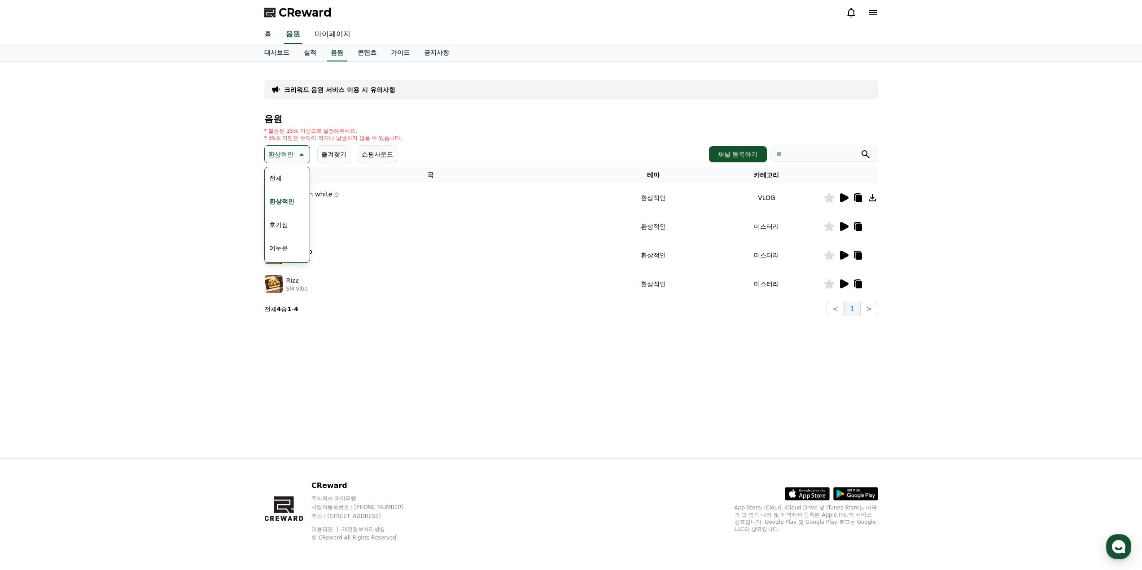
click at [280, 225] on button "호기심" at bounding box center [279, 225] width 26 height 20
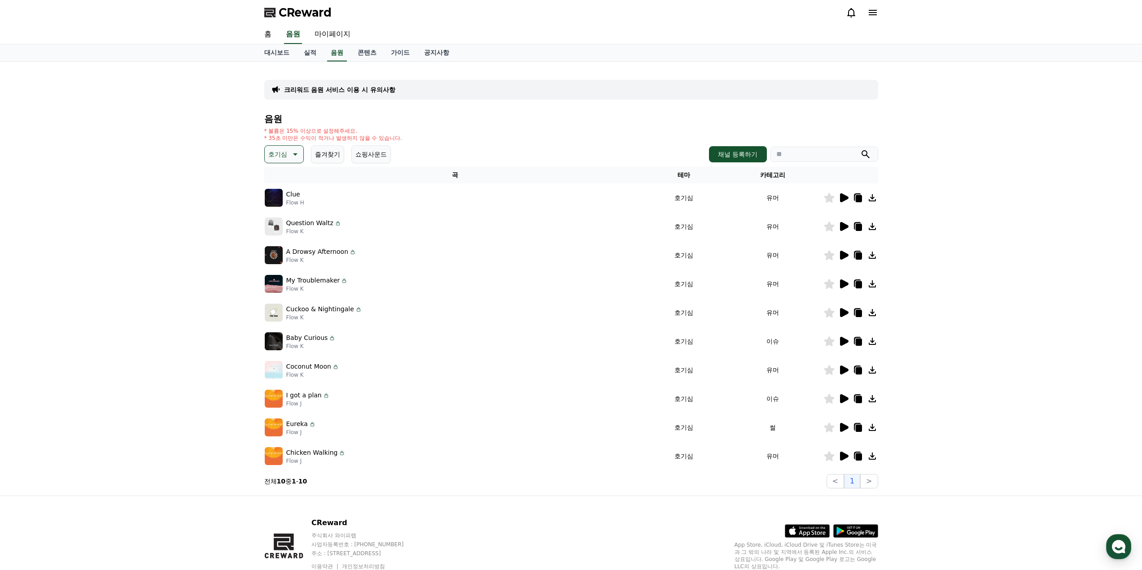
click at [845, 194] on icon at bounding box center [843, 198] width 11 height 11
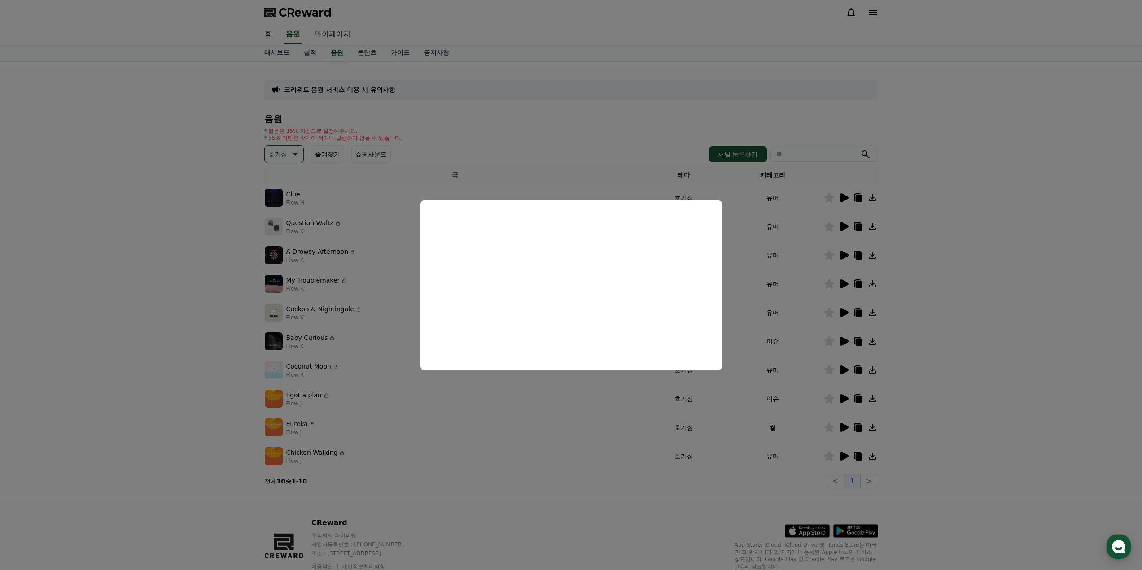
click at [822, 369] on button "close modal" at bounding box center [571, 285] width 1142 height 570
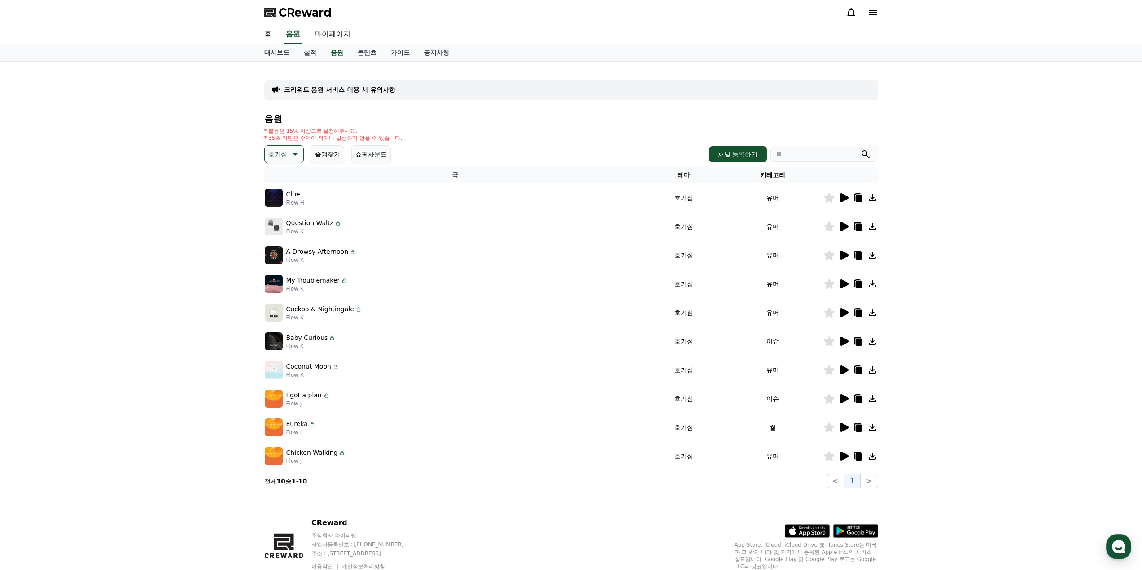
click at [844, 229] on icon at bounding box center [844, 226] width 9 height 9
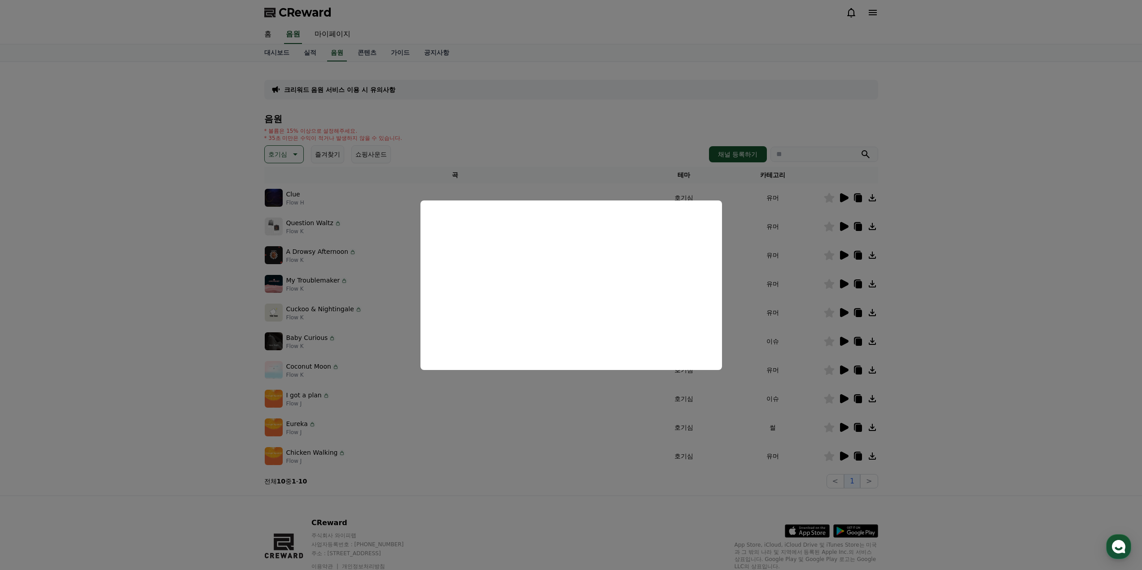
click at [413, 310] on button "close modal" at bounding box center [571, 285] width 1142 height 570
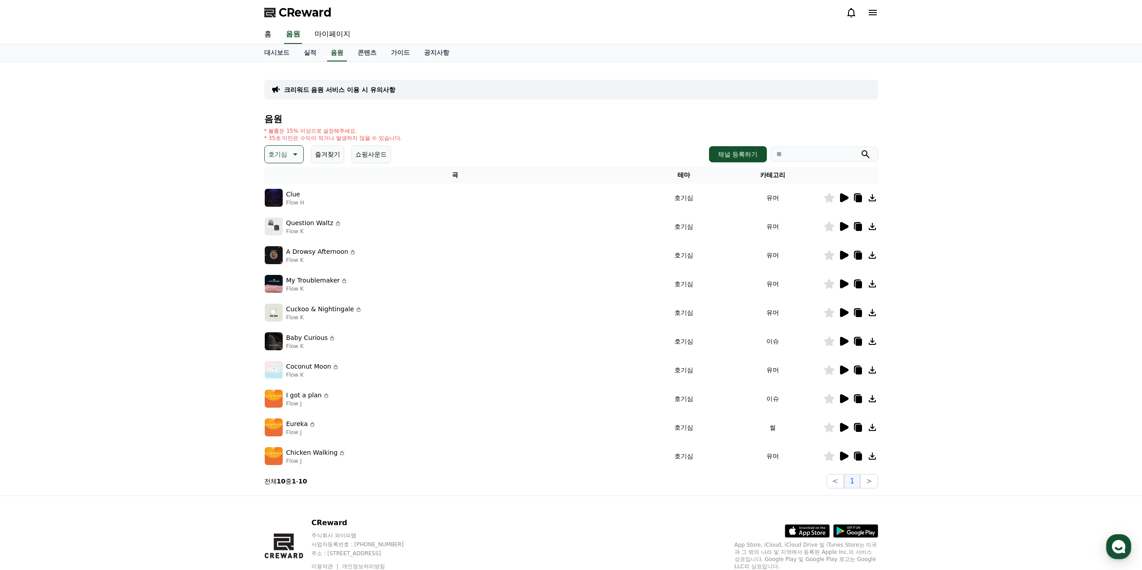
click at [837, 256] on div at bounding box center [851, 255] width 54 height 11
click at [844, 255] on icon at bounding box center [844, 255] width 9 height 9
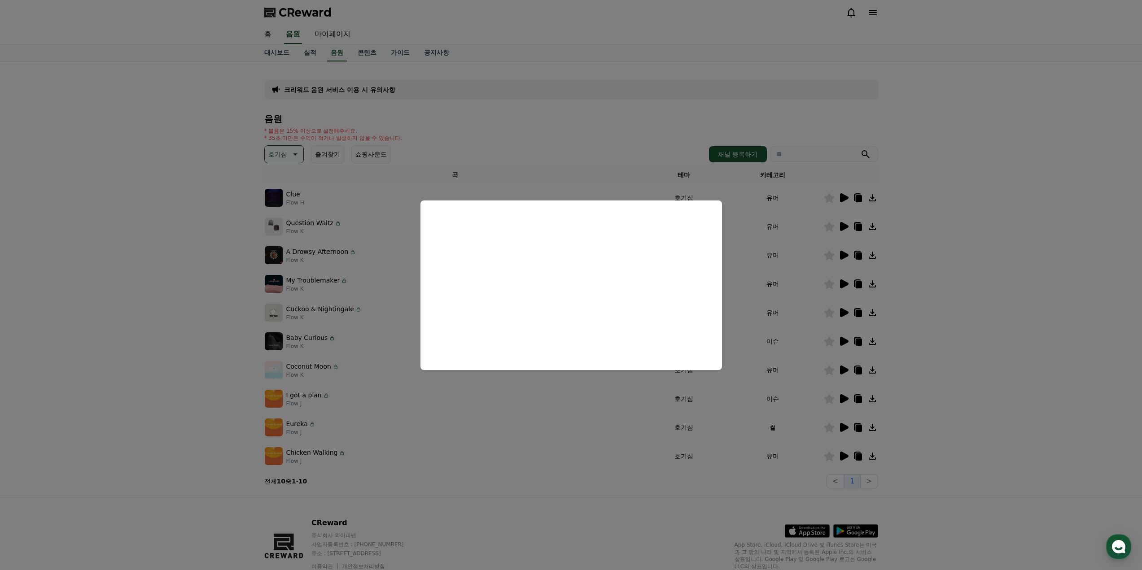
click at [867, 316] on button "close modal" at bounding box center [571, 285] width 1142 height 570
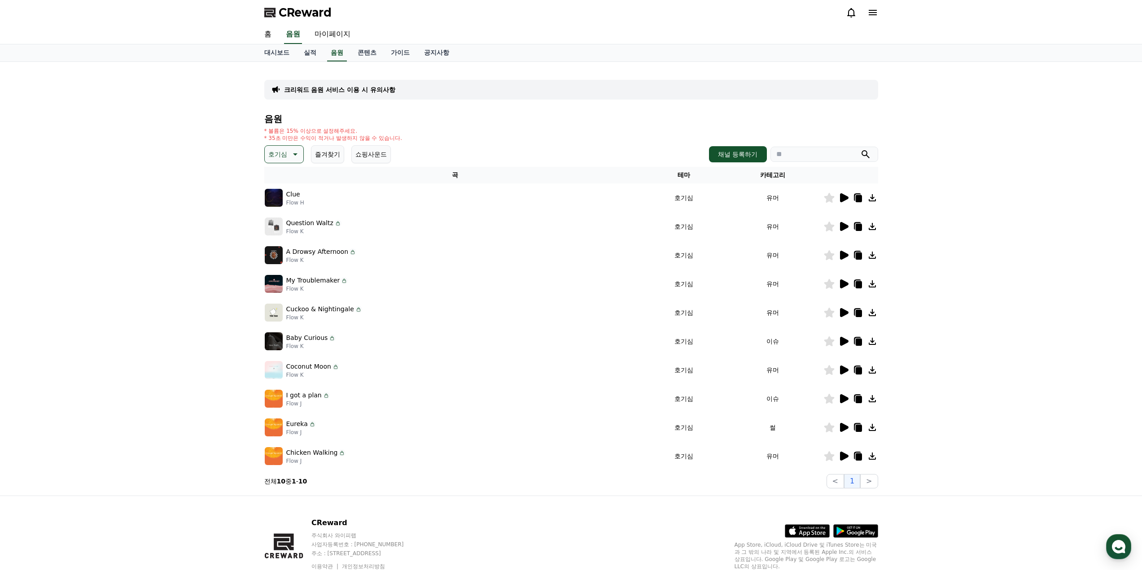
click at [844, 285] on icon at bounding box center [844, 284] width 9 height 9
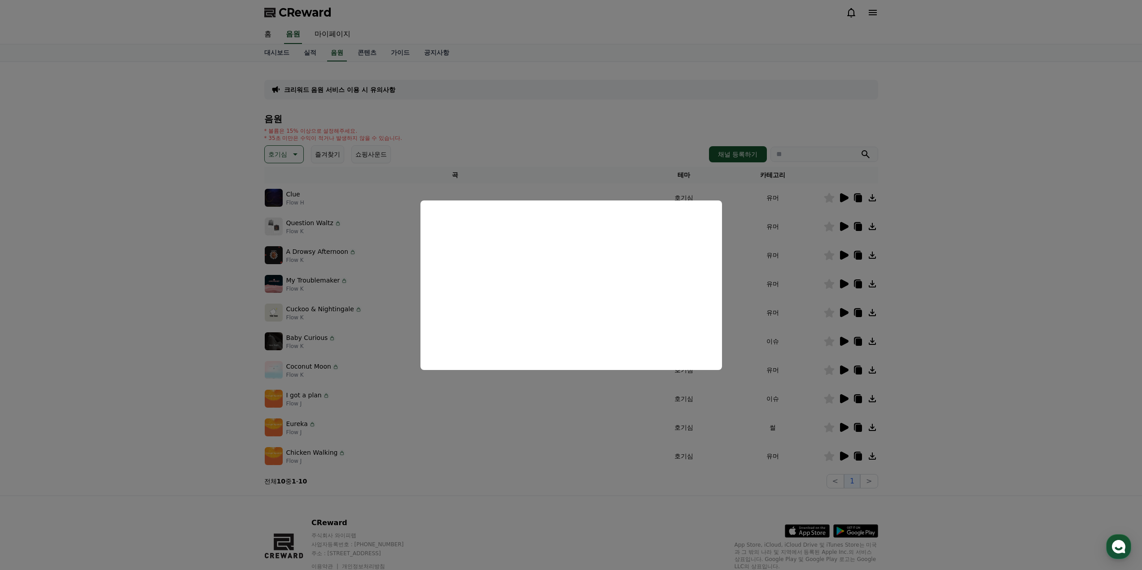
drag, startPoint x: 713, startPoint y: 403, endPoint x: 718, endPoint y: 403, distance: 4.9
click at [715, 403] on button "close modal" at bounding box center [571, 285] width 1142 height 570
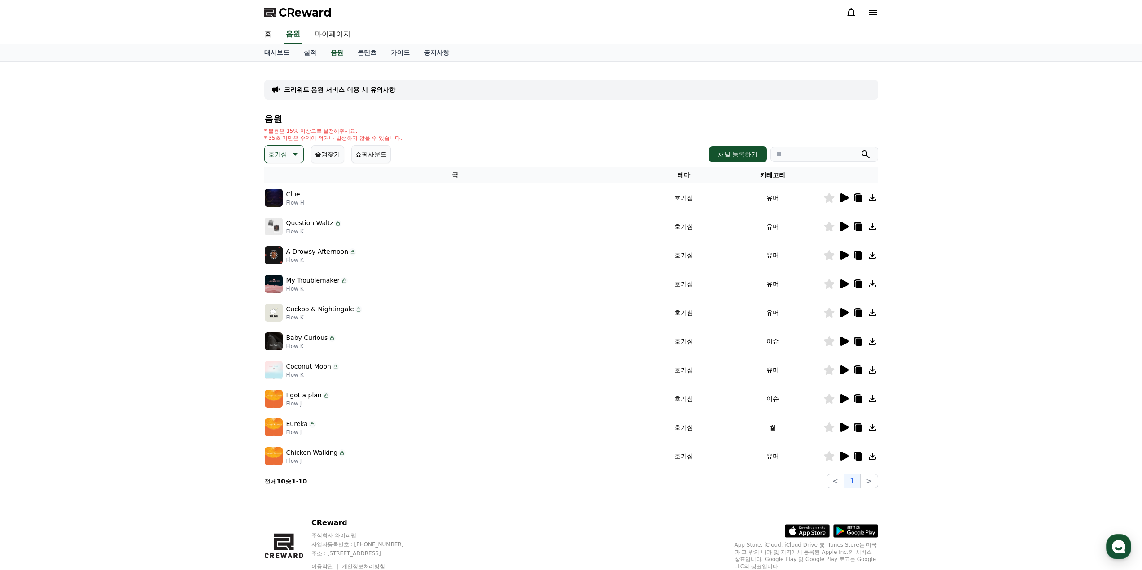
click at [843, 312] on icon at bounding box center [844, 312] width 9 height 9
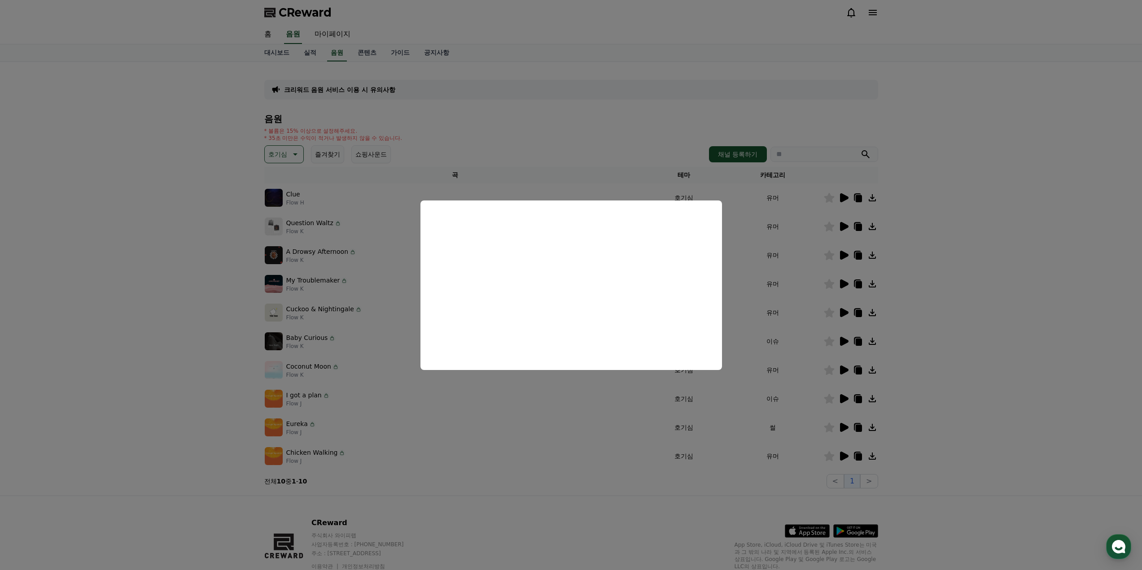
drag, startPoint x: 664, startPoint y: 401, endPoint x: 674, endPoint y: 403, distance: 10.5
click at [667, 403] on button "close modal" at bounding box center [571, 285] width 1142 height 570
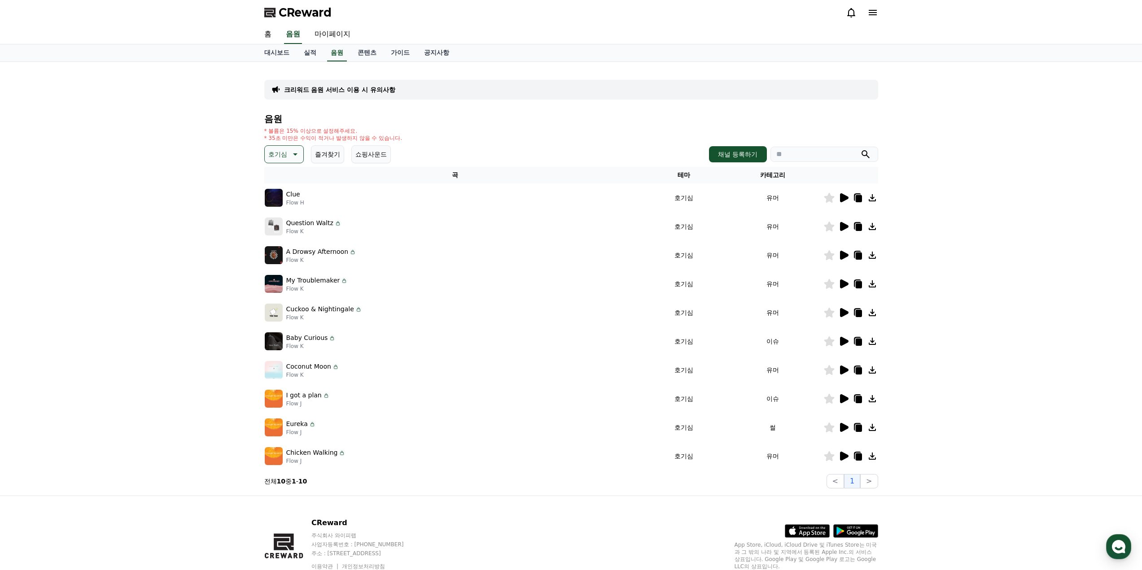
click at [846, 343] on icon at bounding box center [844, 341] width 9 height 9
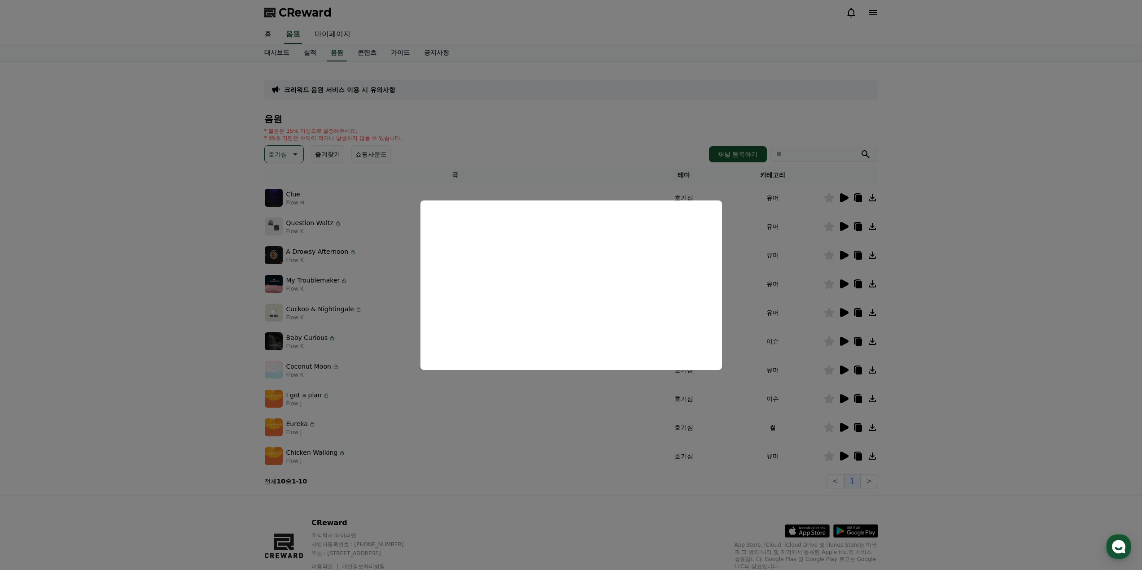
click at [561, 428] on button "close modal" at bounding box center [571, 285] width 1142 height 570
